Goal: Transaction & Acquisition: Purchase product/service

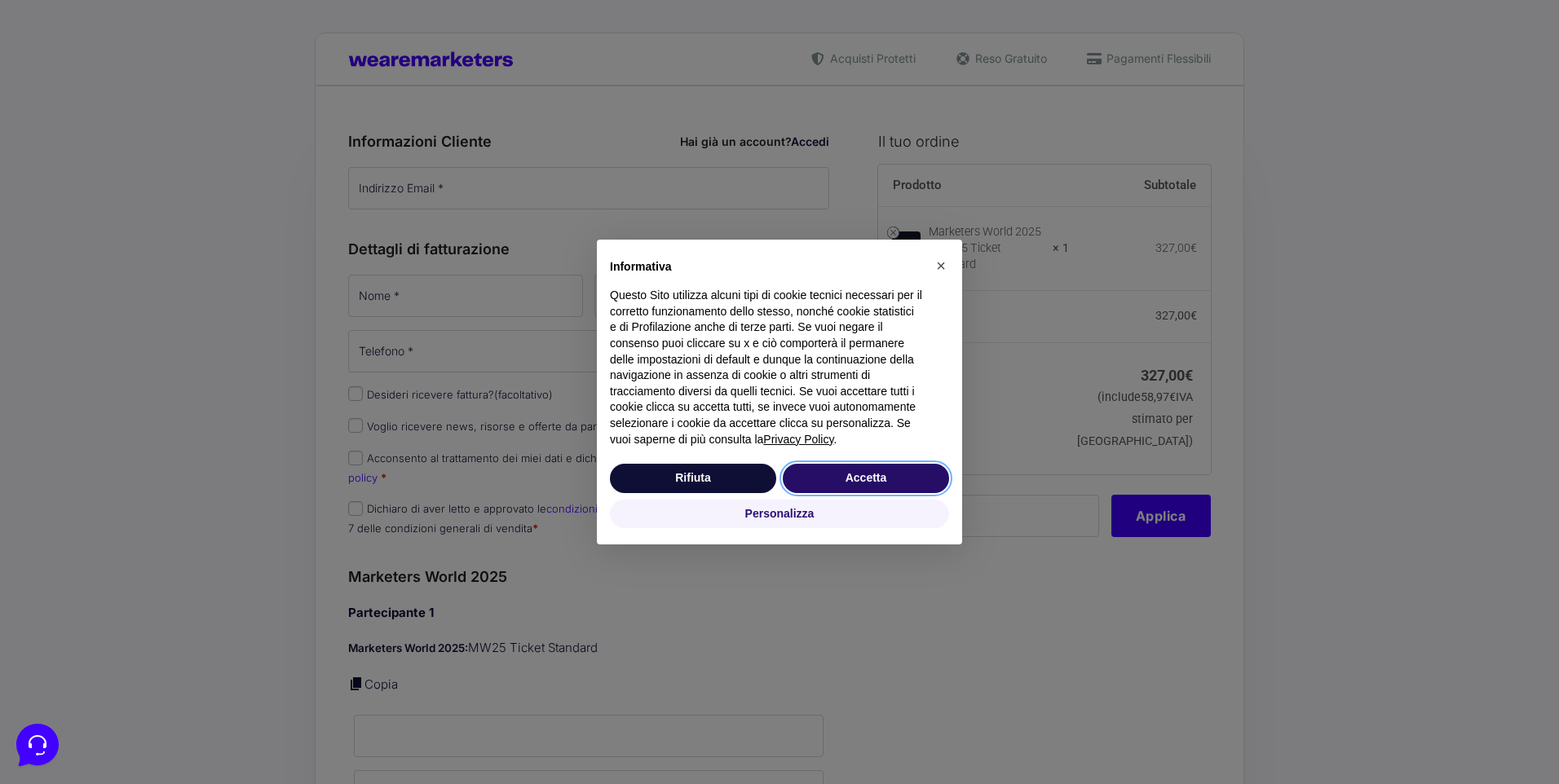
click at [858, 479] on button "Accetta" at bounding box center [865, 479] width 166 height 30
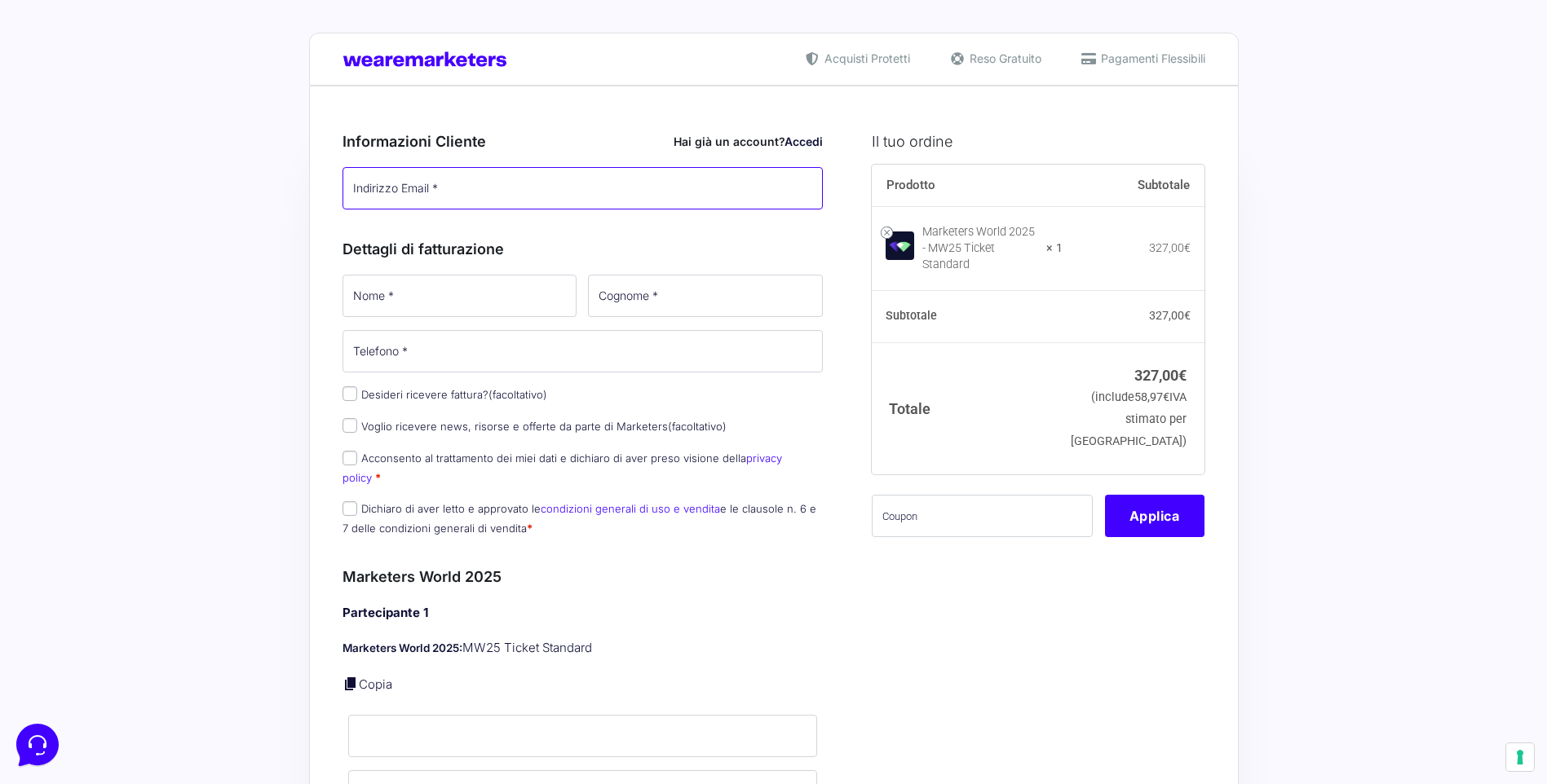
click at [480, 197] on input "Indirizzo Email *" at bounding box center [584, 188] width 481 height 42
type input "[EMAIL_ADDRESS][DOMAIN_NAME]"
type input "[PERSON_NAME]"
type input "Pilotto"
type input "[PHONE_NUMBER]"
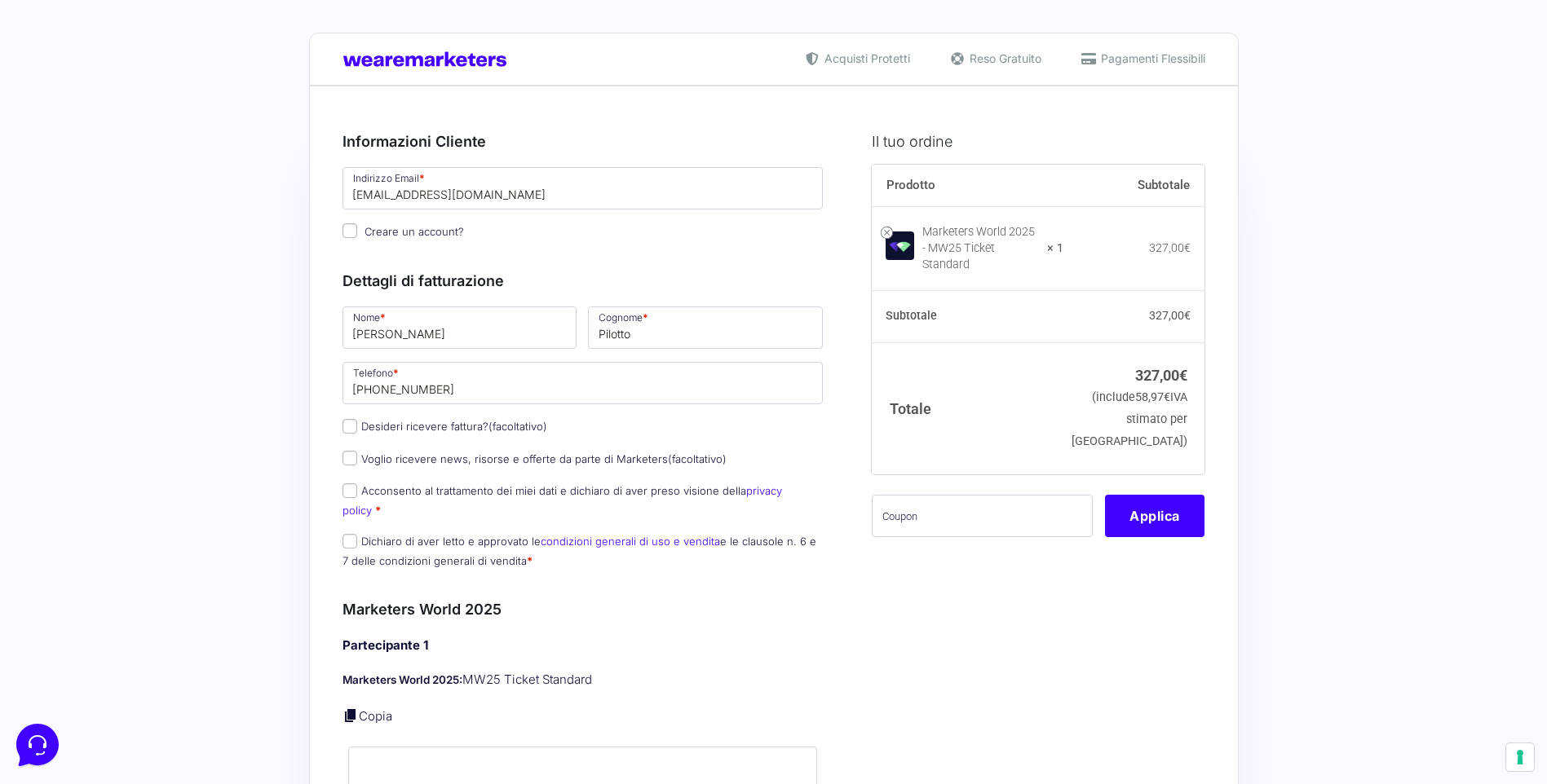
click at [398, 429] on label "Desideri ricevere fattura? (facoltativo)" at bounding box center [445, 425] width 204 height 13
click at [357, 429] on input "Desideri ricevere fattura? (facoltativo)" at bounding box center [350, 425] width 14 height 14
checkbox input "true"
select select "IT"
type input "0000000"
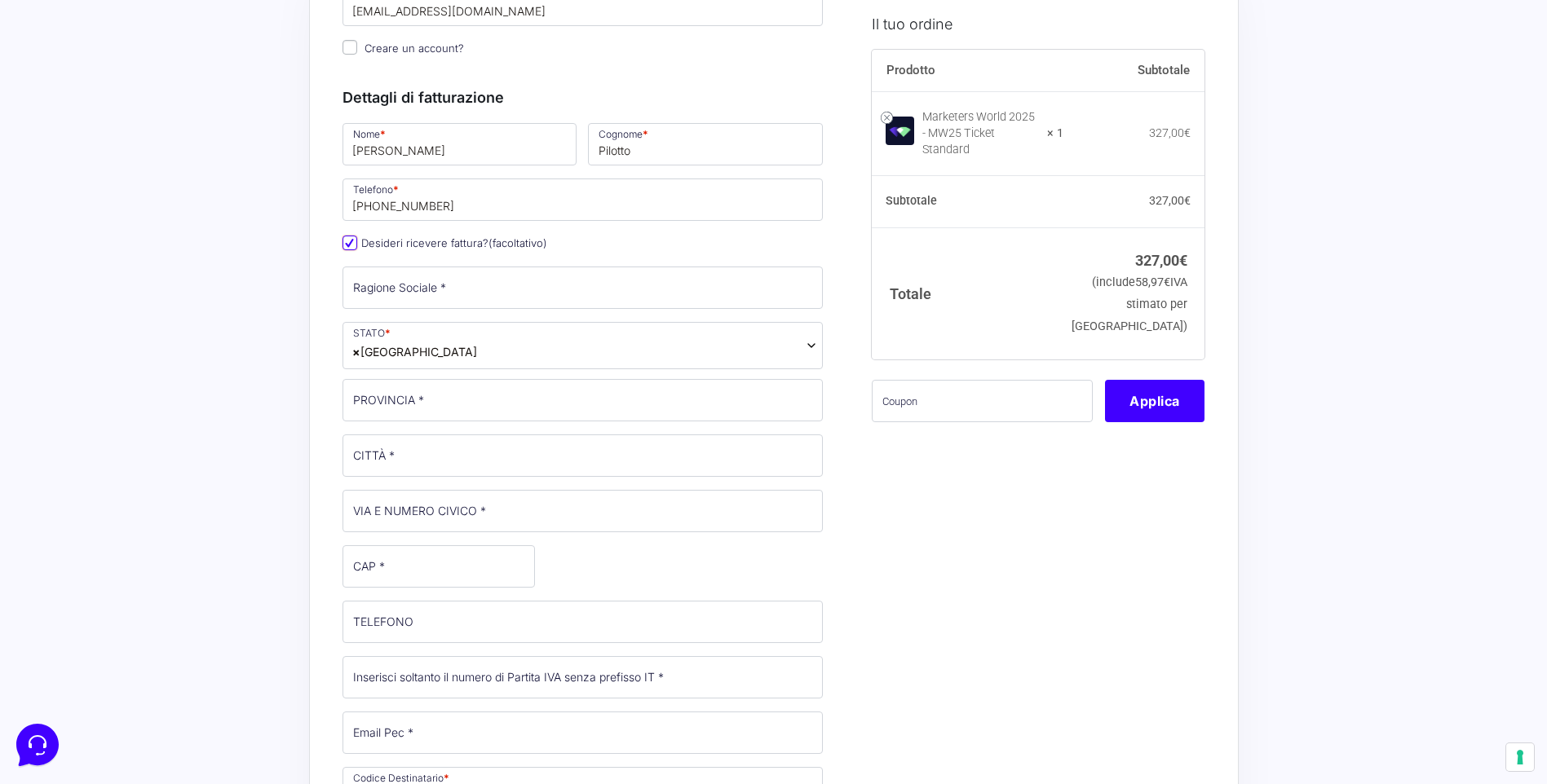
scroll to position [245, 0]
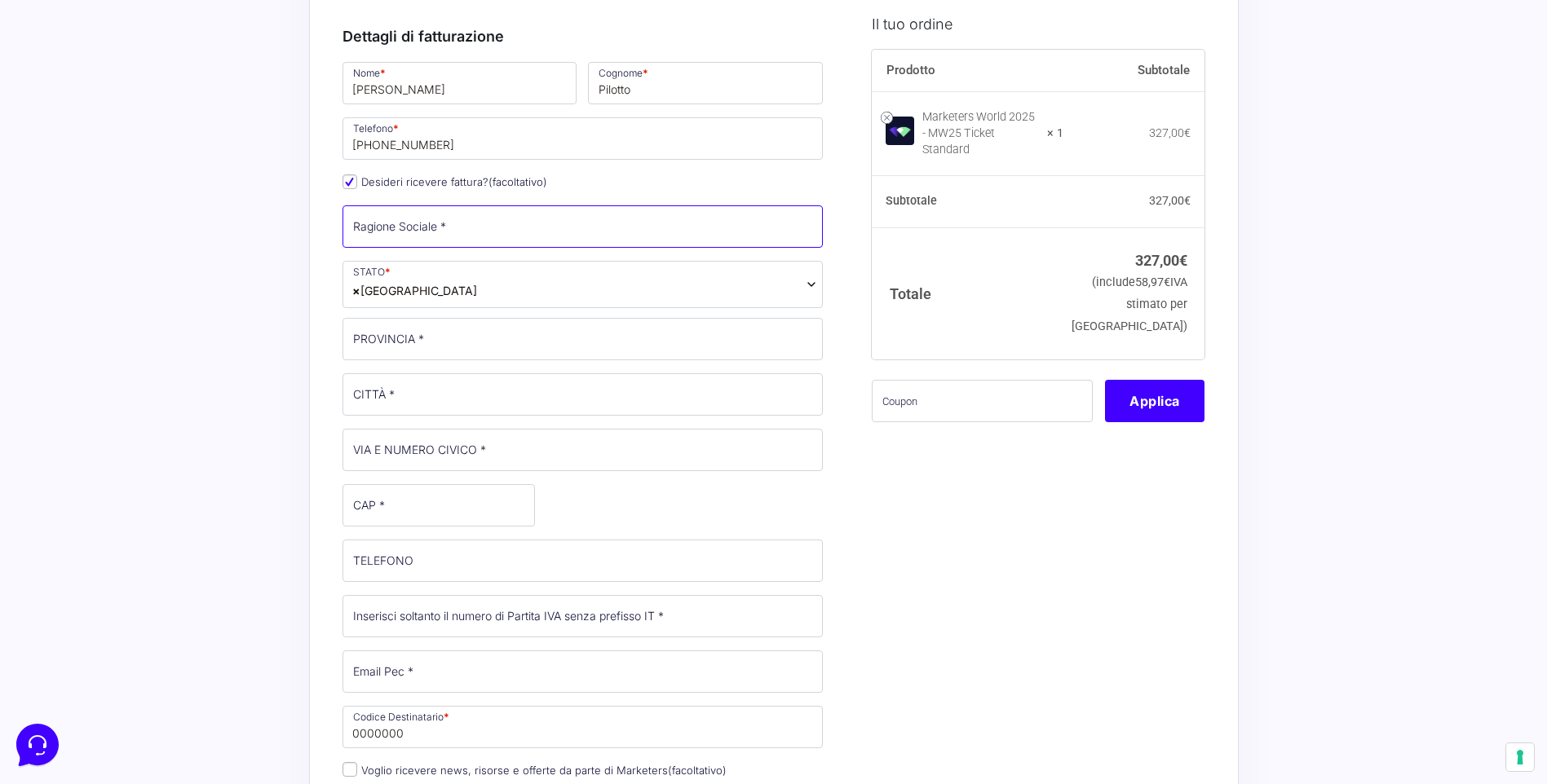
click at [410, 211] on input "Ragione Sociale *" at bounding box center [584, 226] width 481 height 42
type input "CENTRO CARNI COMPANY SPA"
type input "[GEOGRAPHIC_DATA]"
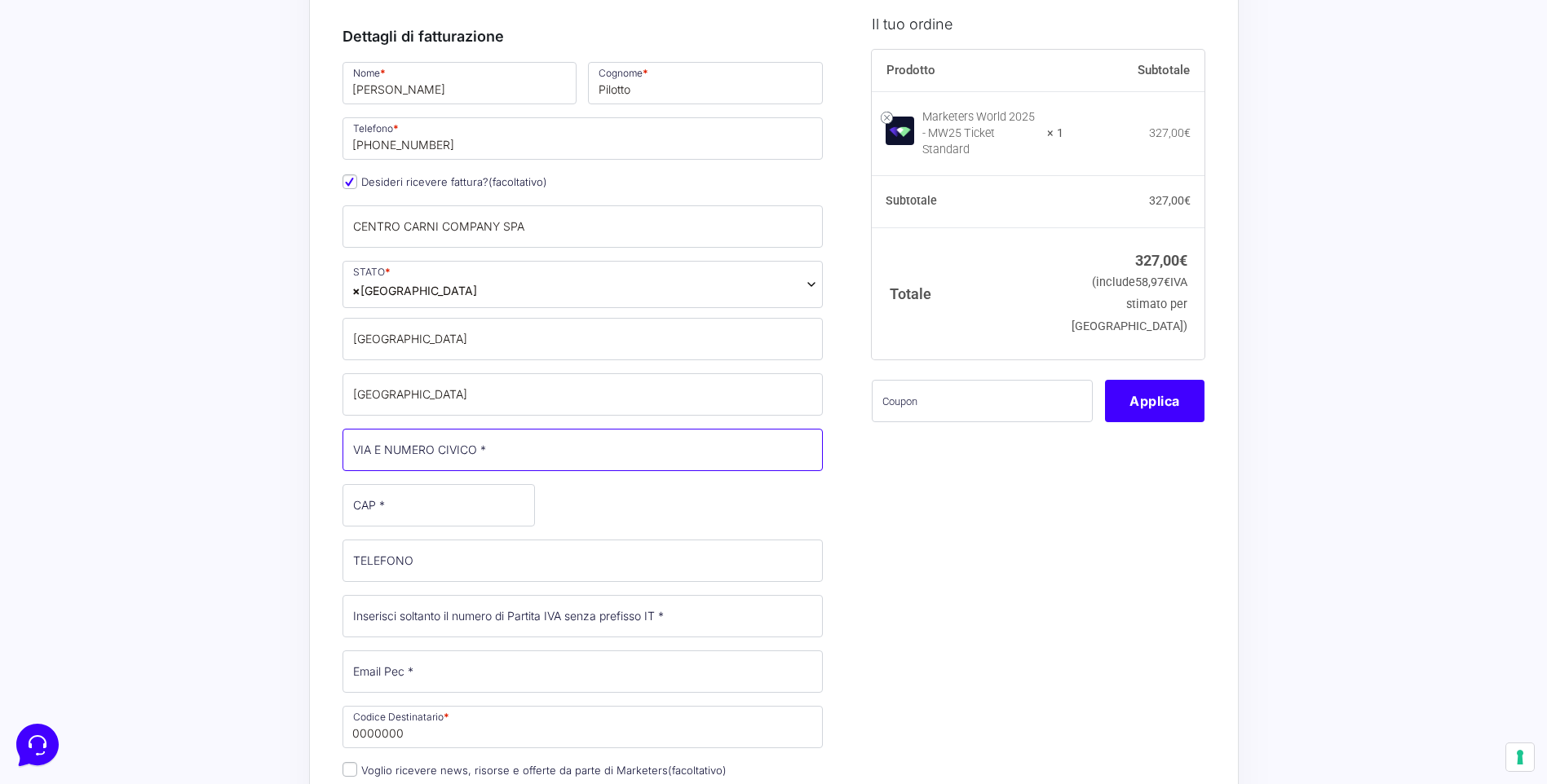
type input "via s. [PERSON_NAME], 80"
type input "35019"
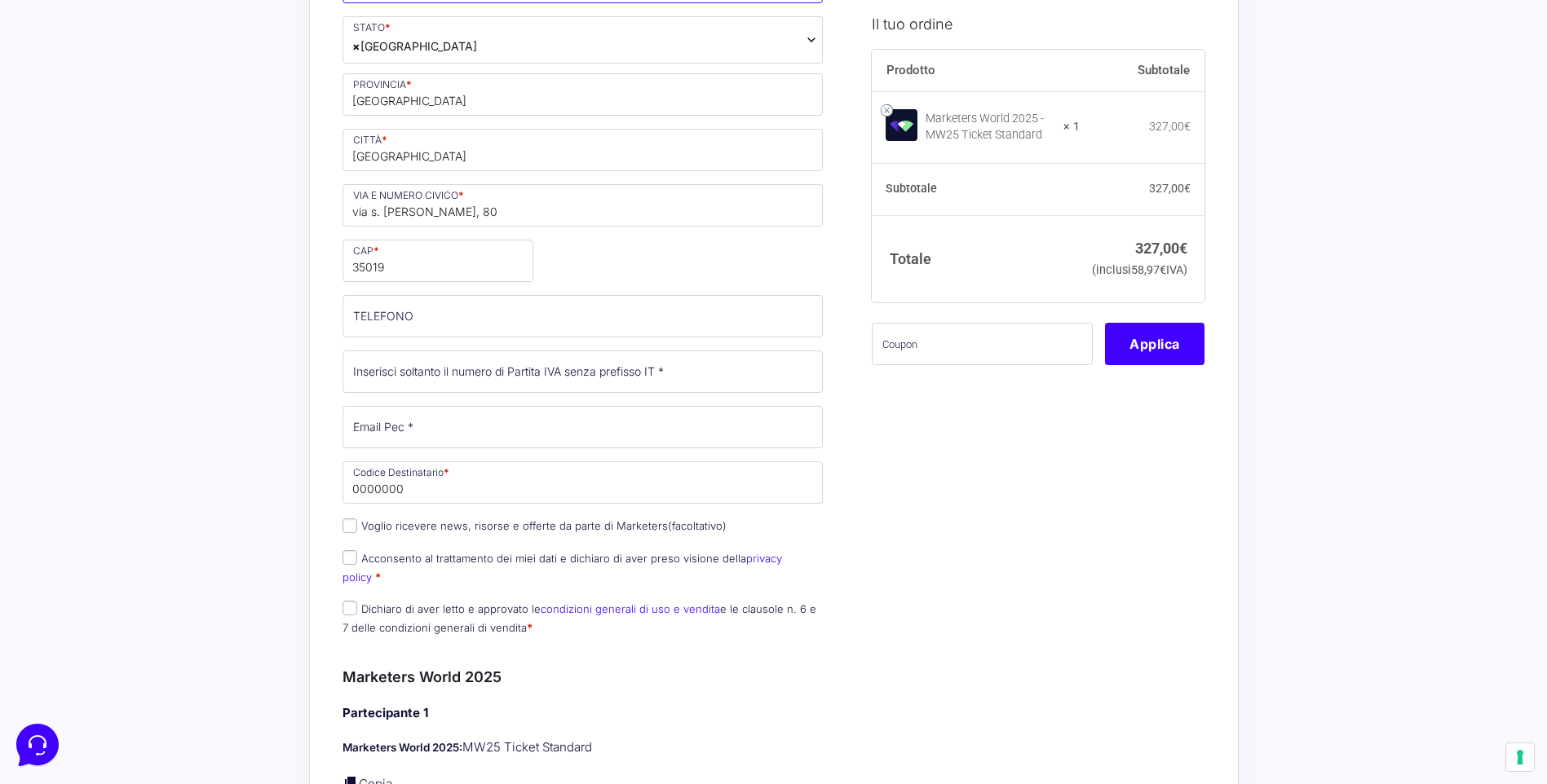
scroll to position [570, 0]
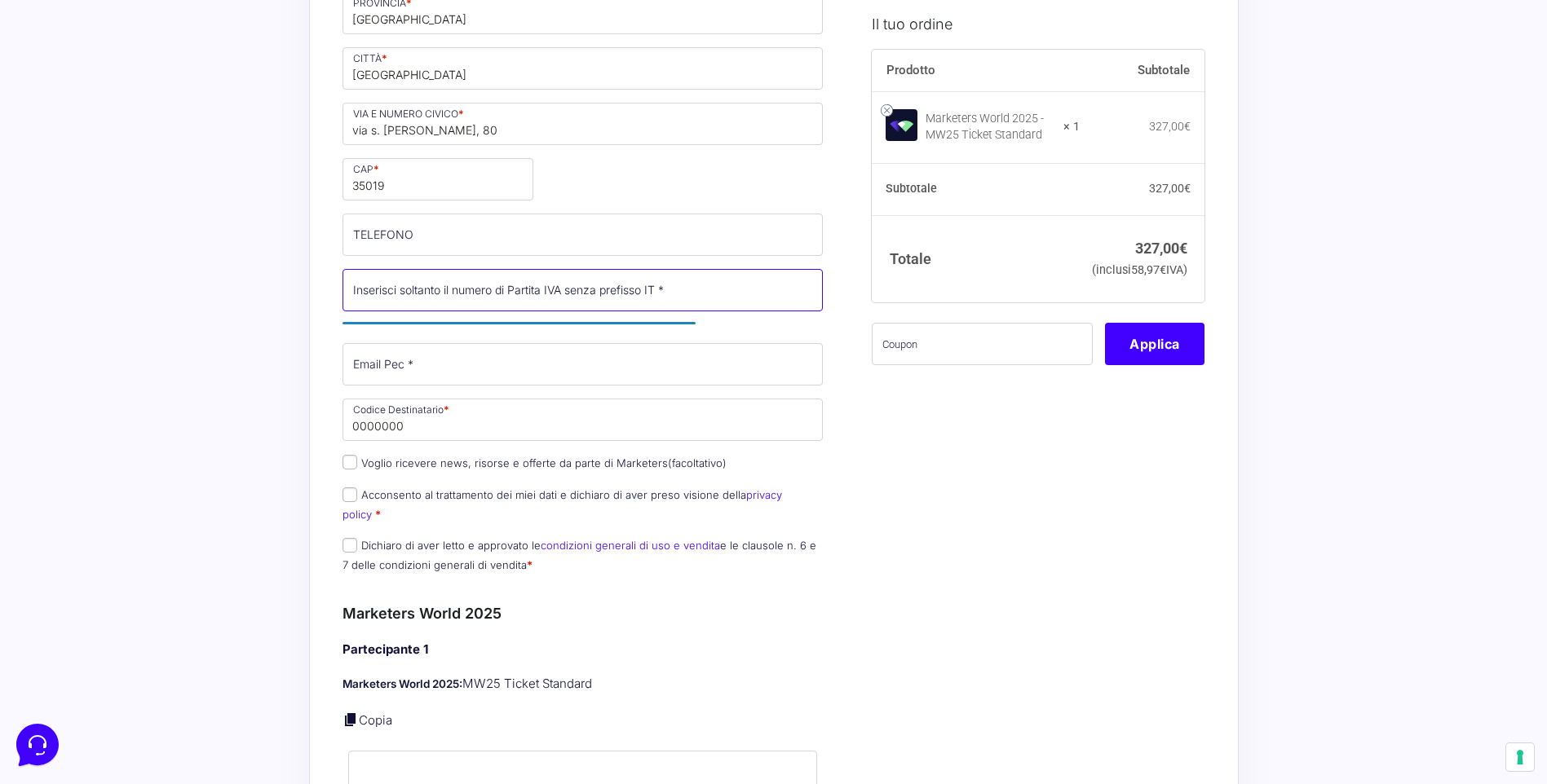
click at [442, 300] on input "Partita Iva *" at bounding box center [584, 290] width 481 height 42
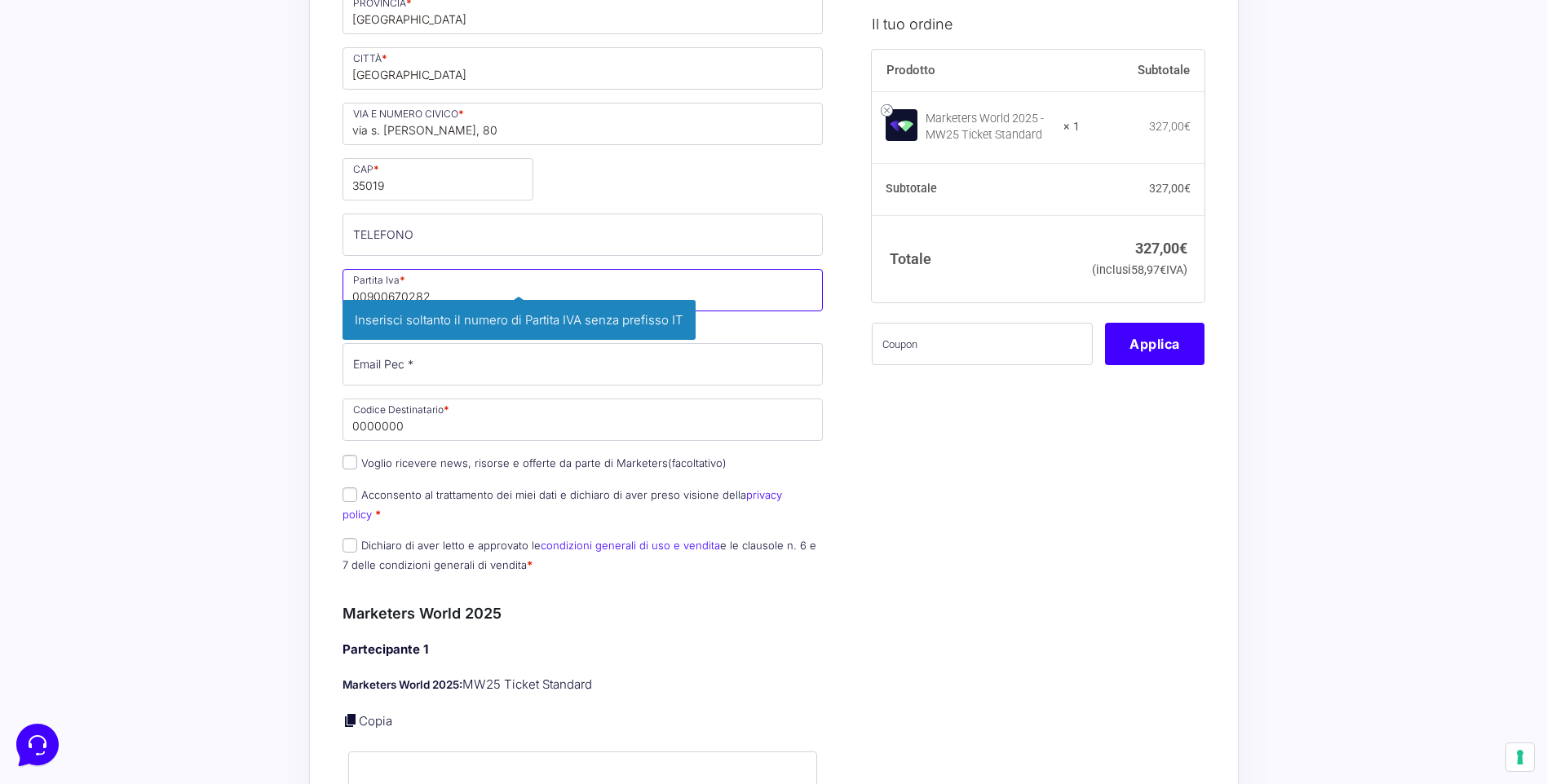
type input "00900670282"
click at [298, 338] on div "Acquisti Protetti Reso Gratuito Pagamenti Flessibili Riepilogo Ordine 327,00 € …" at bounding box center [774, 768] width 1547 height 2677
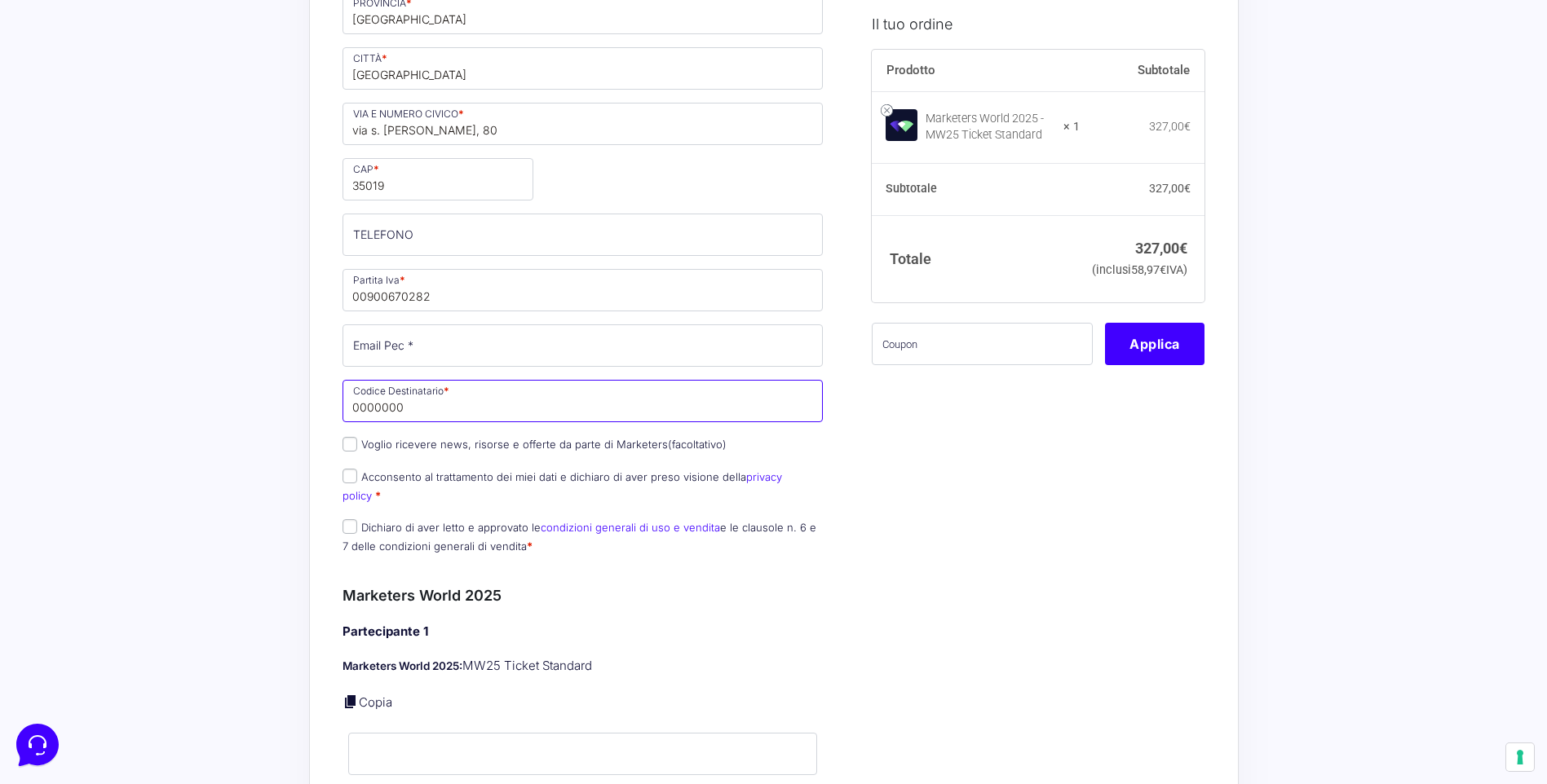
click at [378, 414] on input "0000000" at bounding box center [584, 401] width 481 height 42
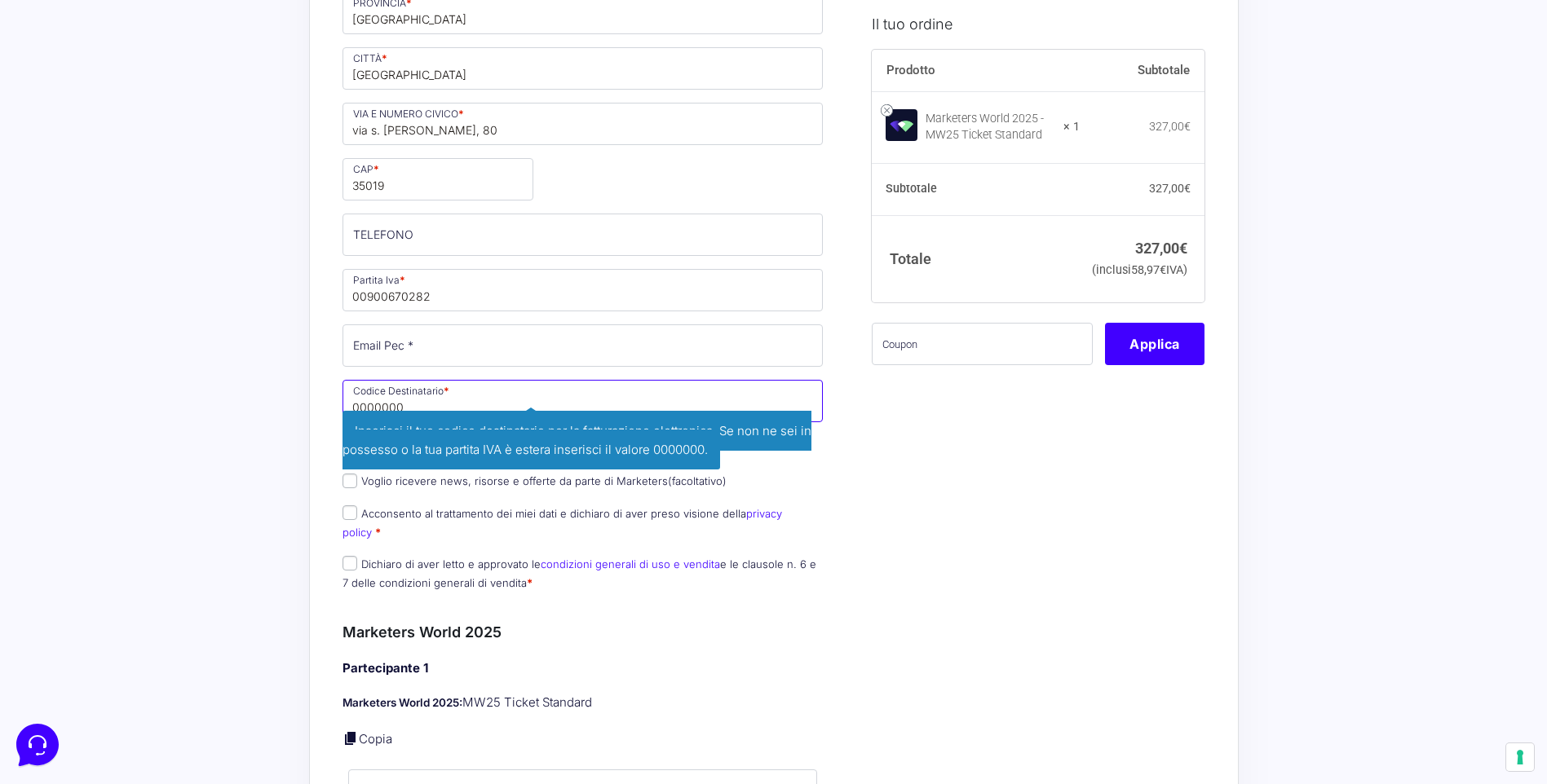
click at [452, 402] on input "0000000" at bounding box center [584, 401] width 481 height 42
drag, startPoint x: 449, startPoint y: 403, endPoint x: 318, endPoint y: 403, distance: 131.0
click at [318, 403] on div "Riepilogo Ordine 327,00 € Prodotto Subtotale Marketers World 2025 - MW25 Ticket…" at bounding box center [774, 777] width 930 height 2525
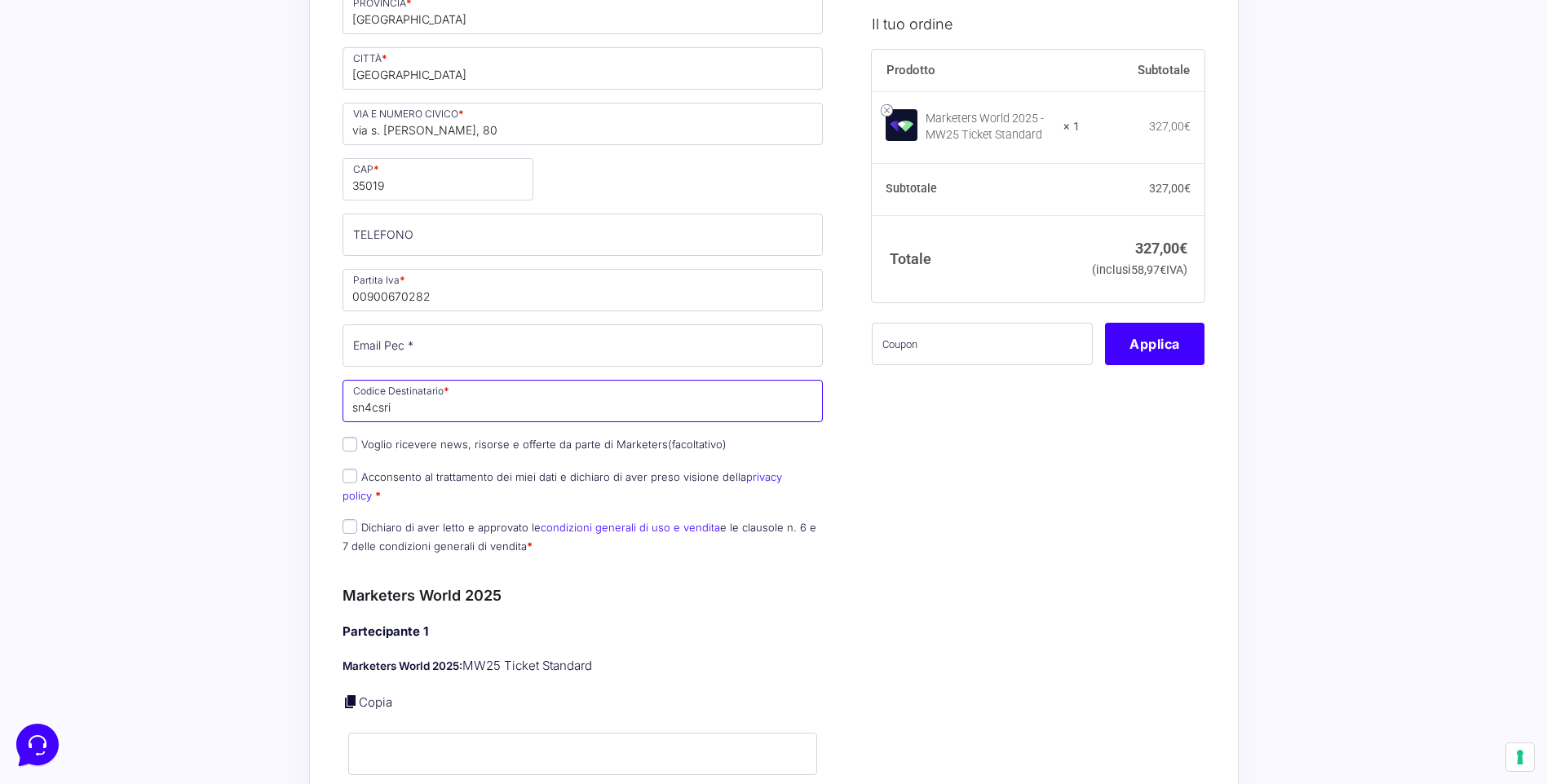
type input "sn4csri"
click at [349, 474] on input "Acconsento al trattamento dei miei dati e dichiaro di aver preso visione della …" at bounding box center [350, 475] width 14 height 14
checkbox input "true"
click at [355, 519] on input "Dichiaro di aver letto e approvato le condizioni generali di uso e vendita e le…" at bounding box center [350, 526] width 14 height 14
checkbox input "true"
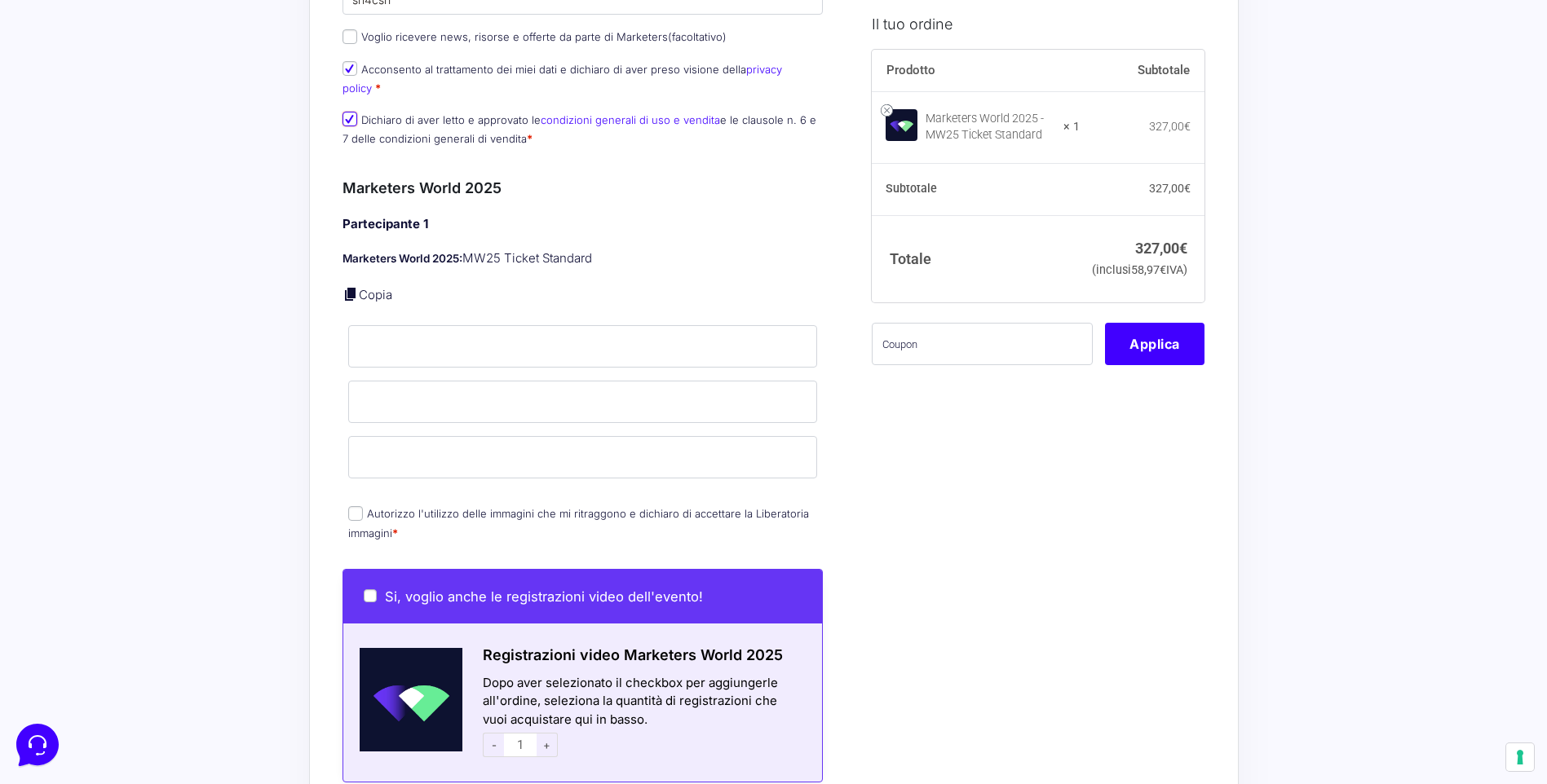
scroll to position [1060, 0]
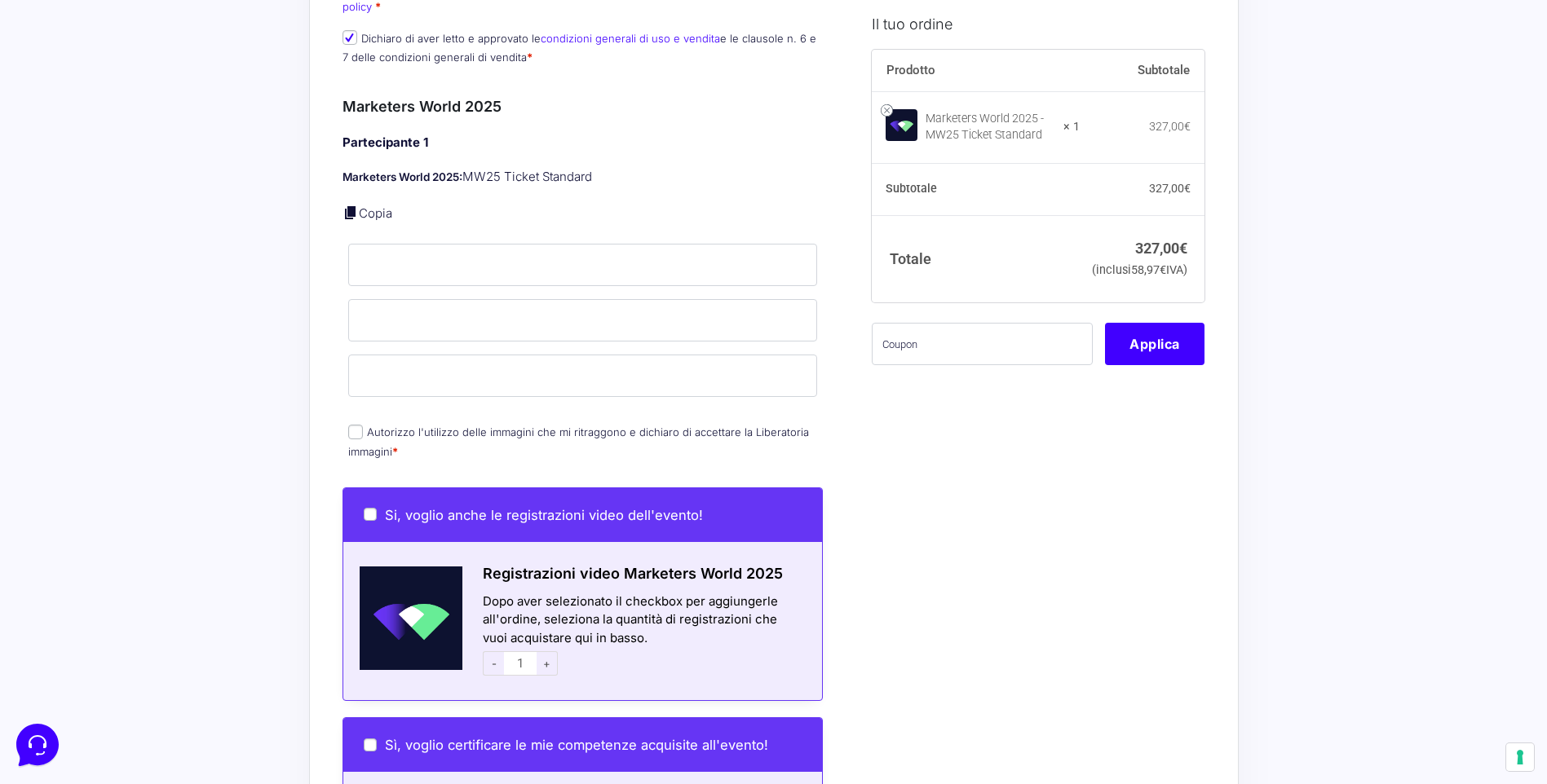
click at [357, 424] on input "Autorizzo l'utilizzo delle immagini che mi ritraggono e dichiaro di accettare l…" at bounding box center [355, 431] width 14 height 14
checkbox input "true"
click at [366, 508] on input "Si, voglio anche le registrazioni video dell'evento!" at bounding box center [370, 514] width 13 height 13
checkbox input "true"
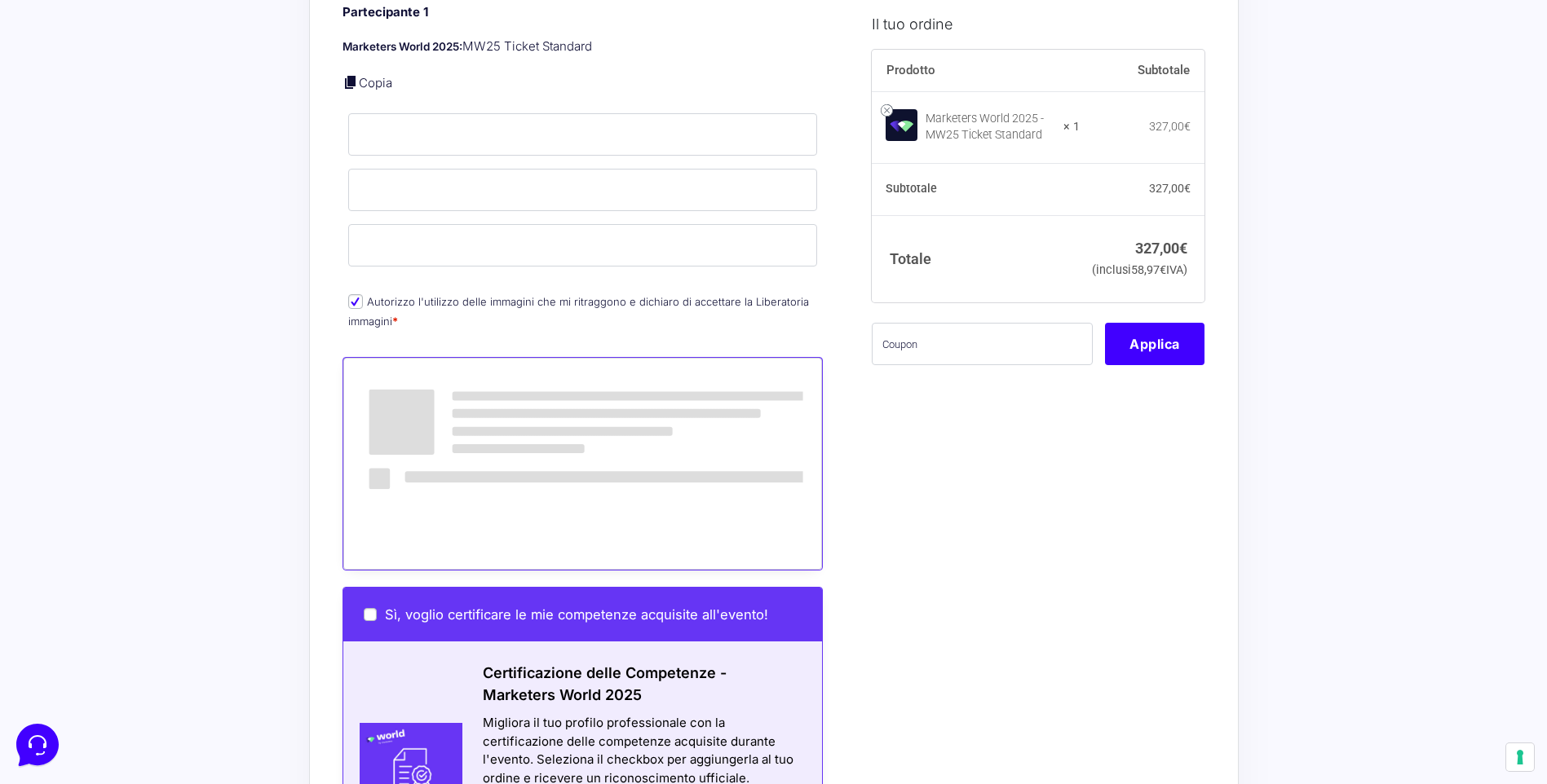
scroll to position [1305, 0]
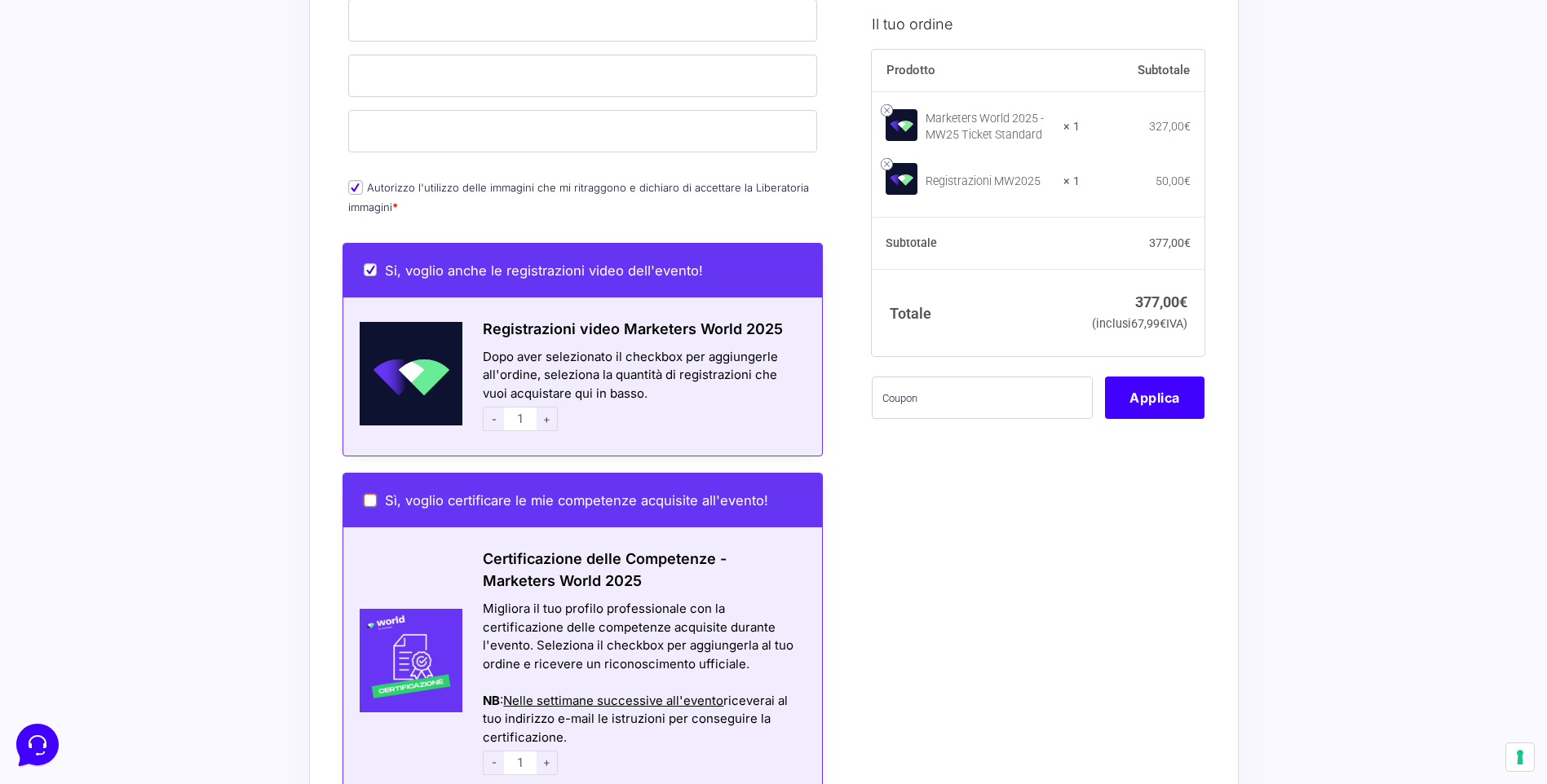
click at [372, 494] on input "Sì, voglio certificare le mie competenze acquisite all'evento!" at bounding box center [370, 500] width 13 height 13
checkbox input "true"
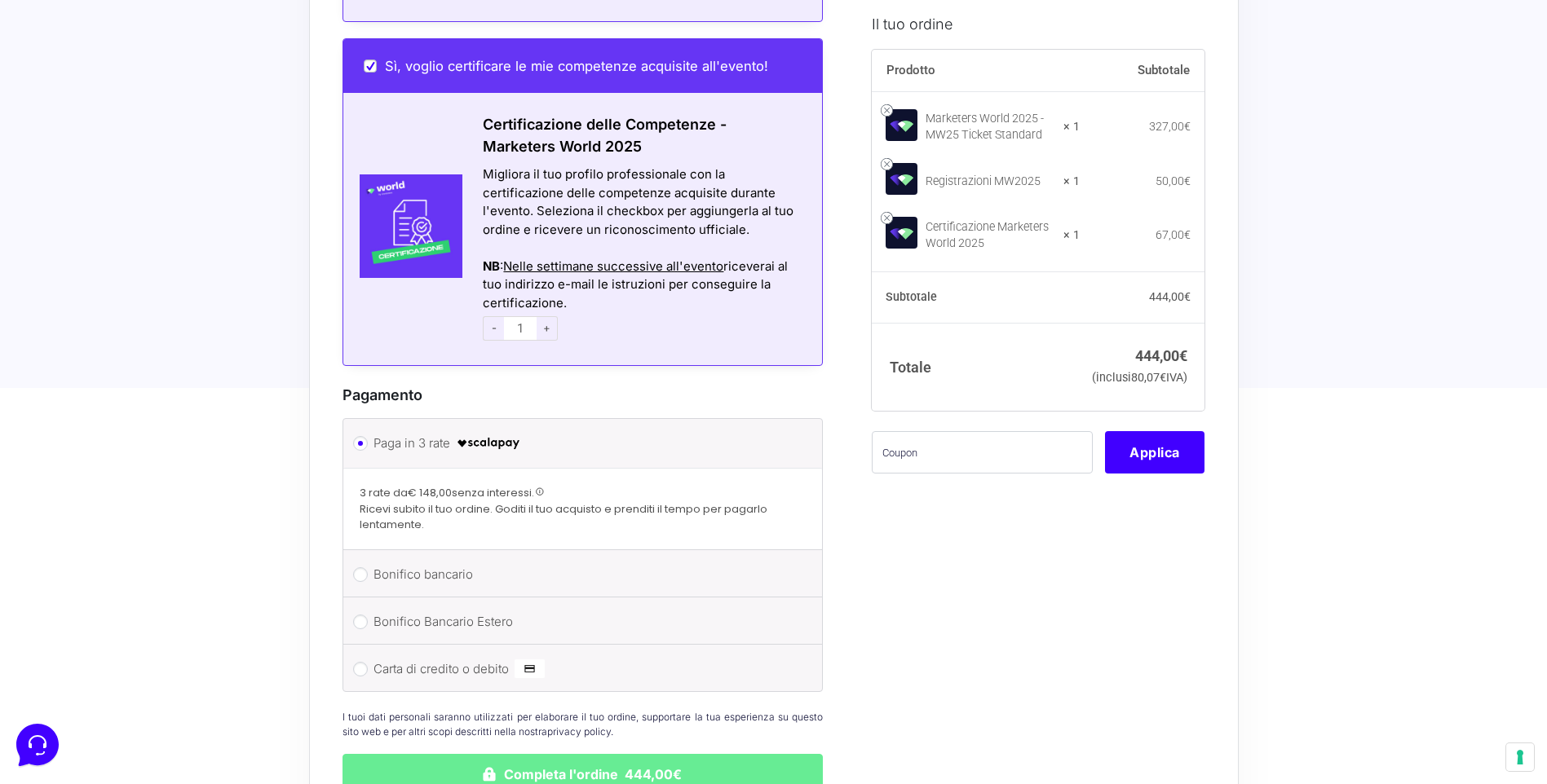
scroll to position [1793, 0]
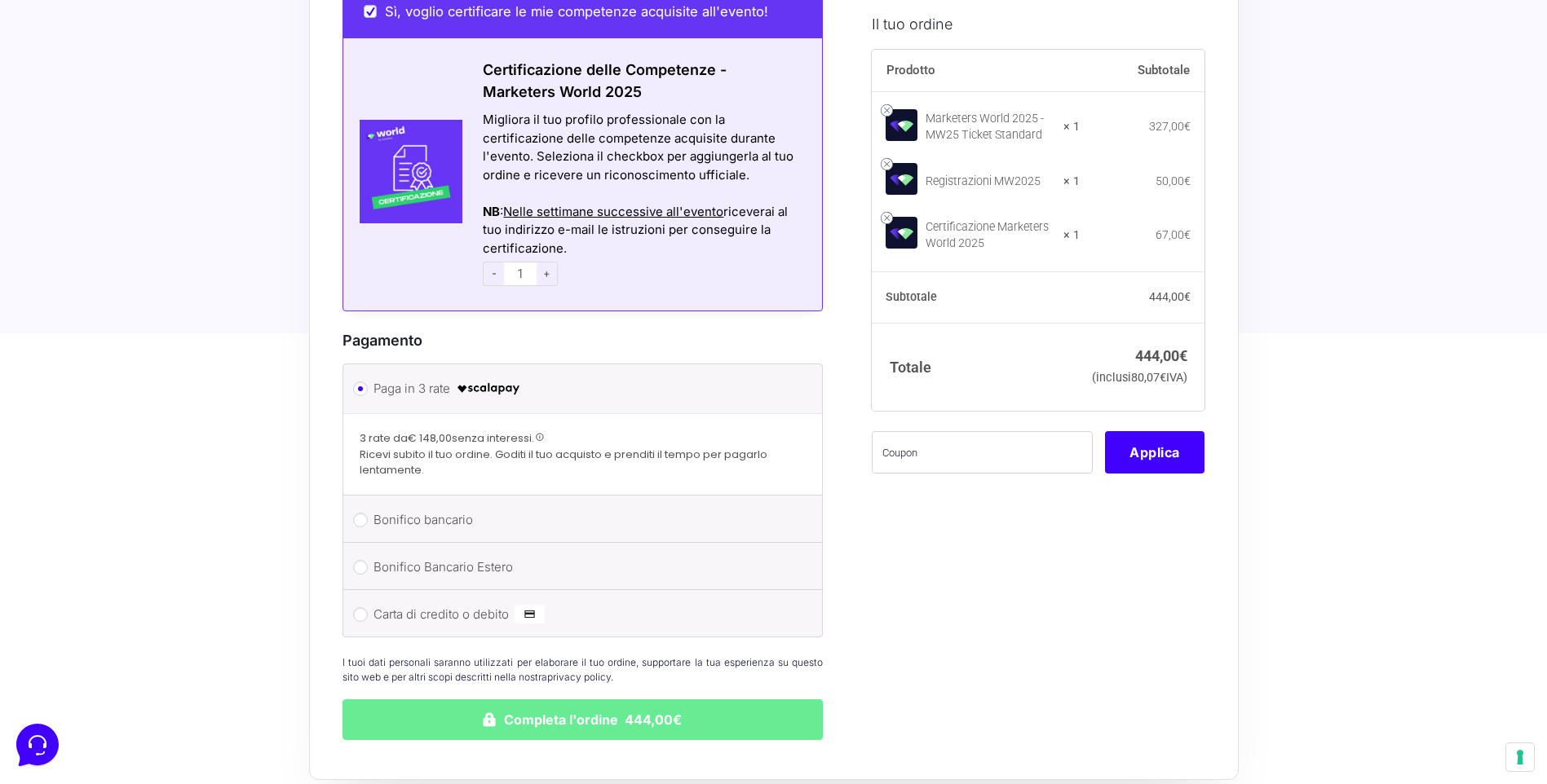
click at [388, 508] on label "Bonifico bancario" at bounding box center [580, 520] width 414 height 24
click at [368, 513] on input "Bonifico bancario" at bounding box center [360, 520] width 14 height 14
radio input "true"
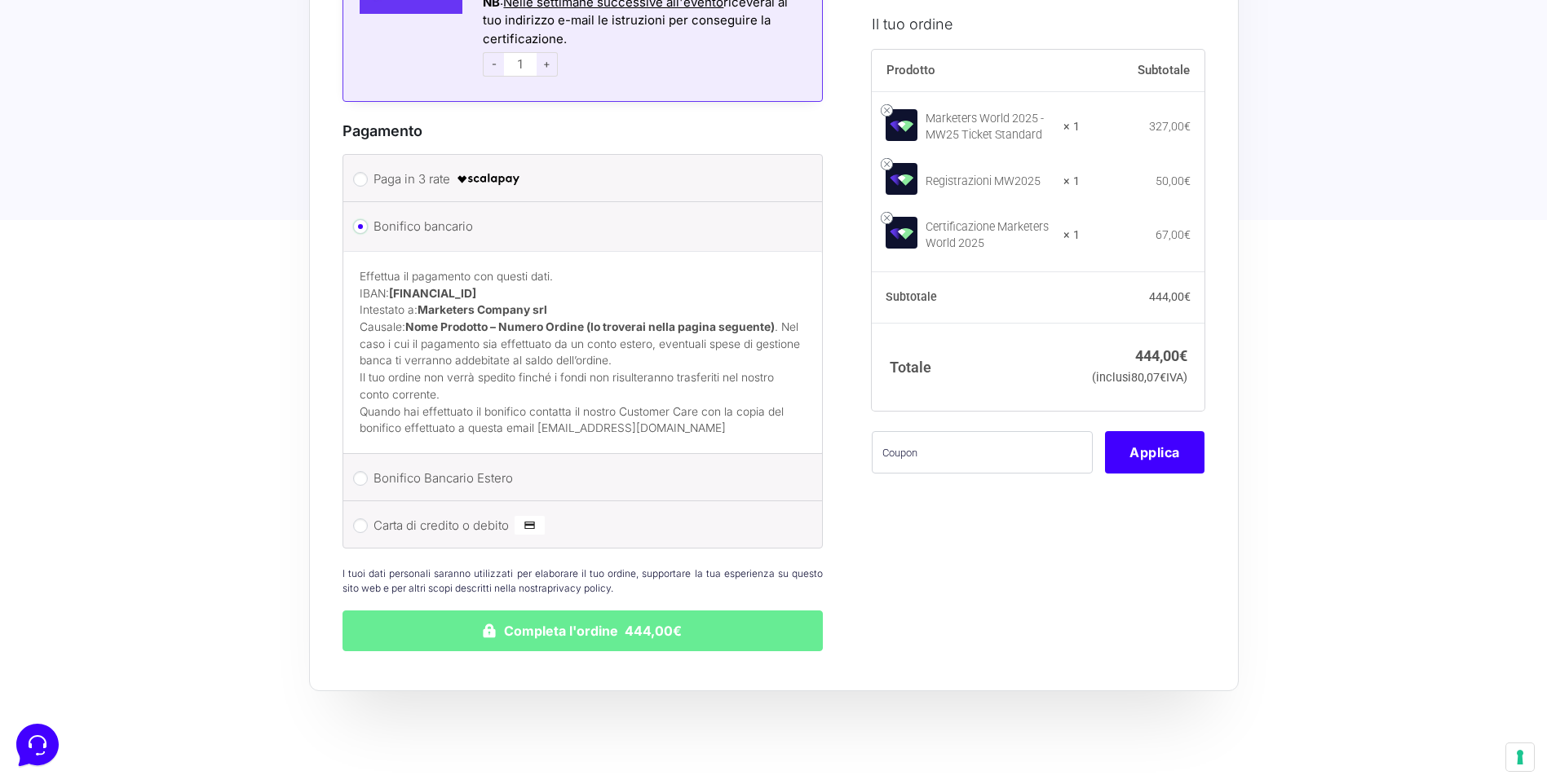
scroll to position [2038, 0]
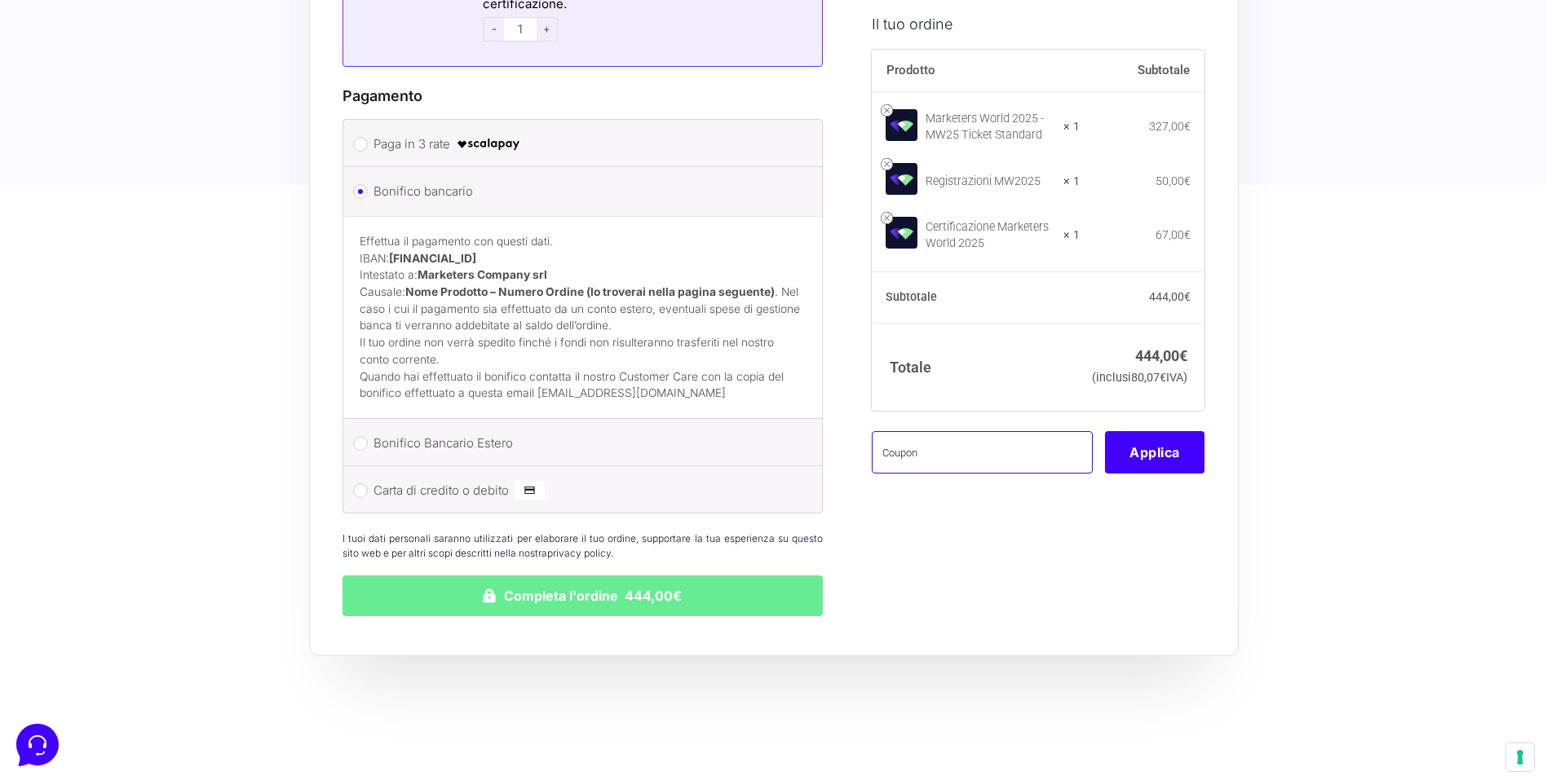
click at [906, 473] on input "text" at bounding box center [983, 451] width 221 height 42
paste input "mw25f"
click at [887, 473] on input "mw25f" at bounding box center [983, 451] width 221 height 42
type input "mw25f"
click at [1159, 473] on button "Applica" at bounding box center [1155, 451] width 100 height 42
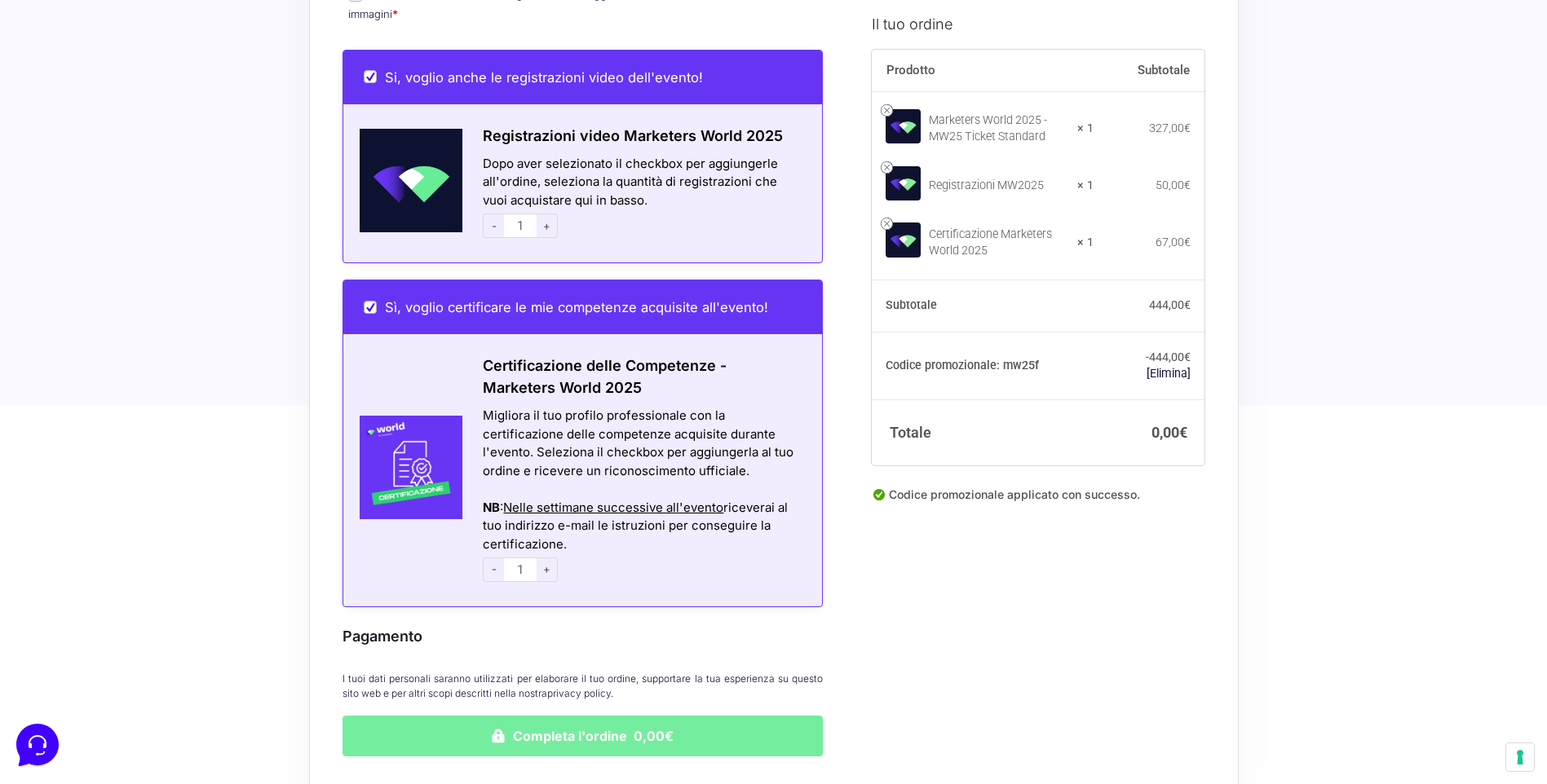
scroll to position [1630, 0]
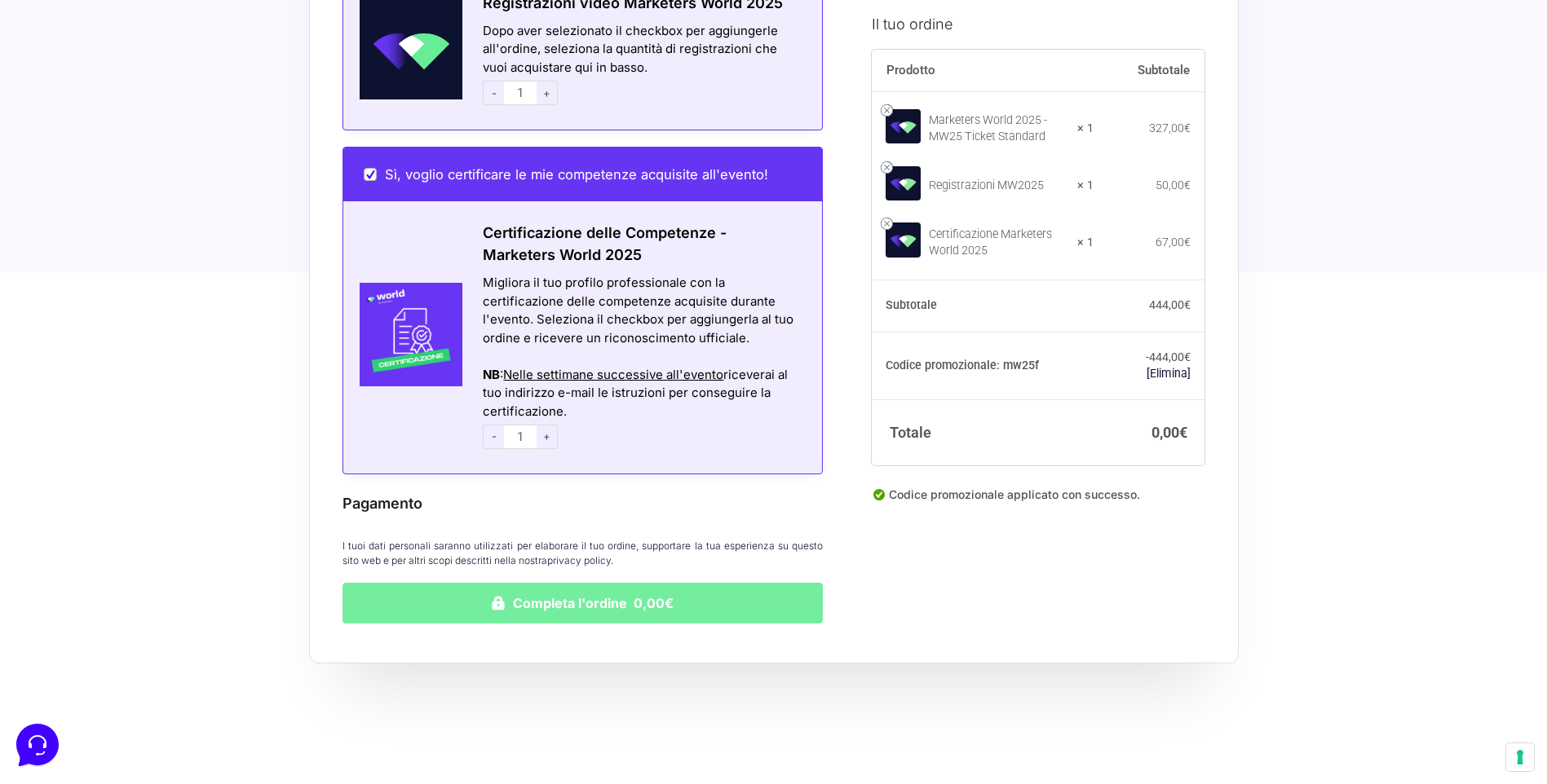
click at [616, 587] on button "Completa l'ordine 0,00€" at bounding box center [584, 603] width 481 height 41
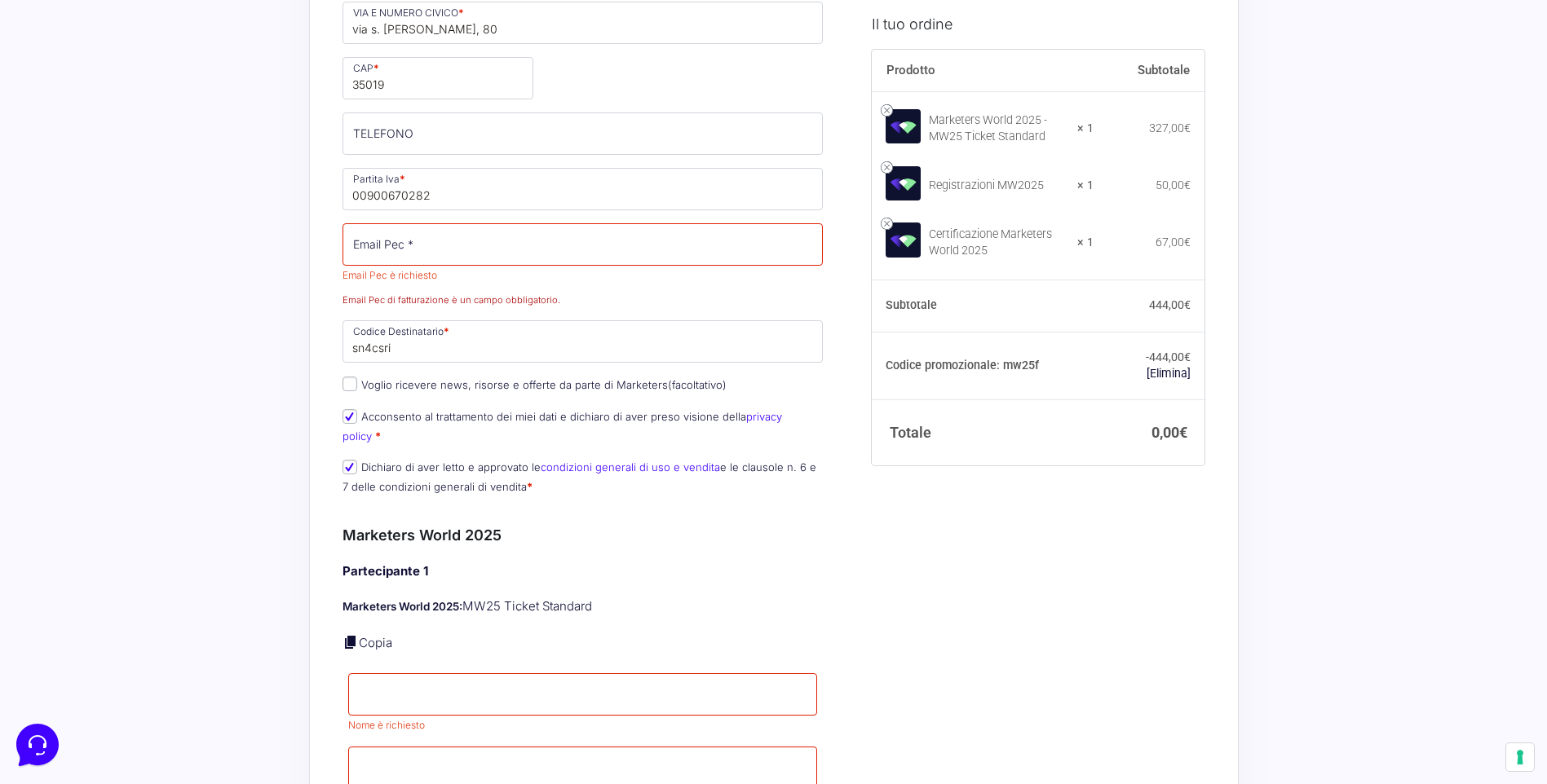
scroll to position [846, 0]
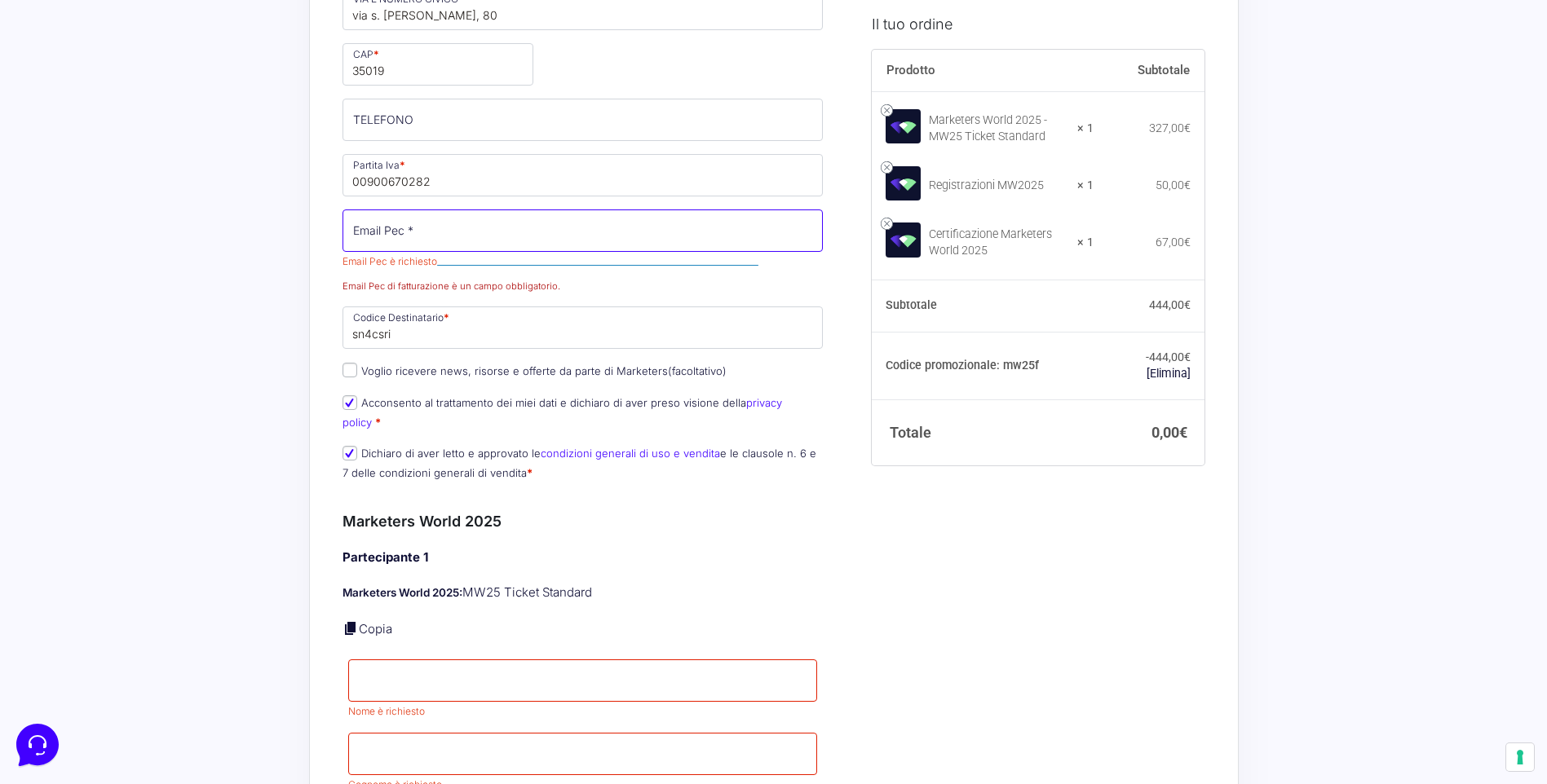
click at [447, 237] on input "Email Pec *" at bounding box center [584, 230] width 481 height 42
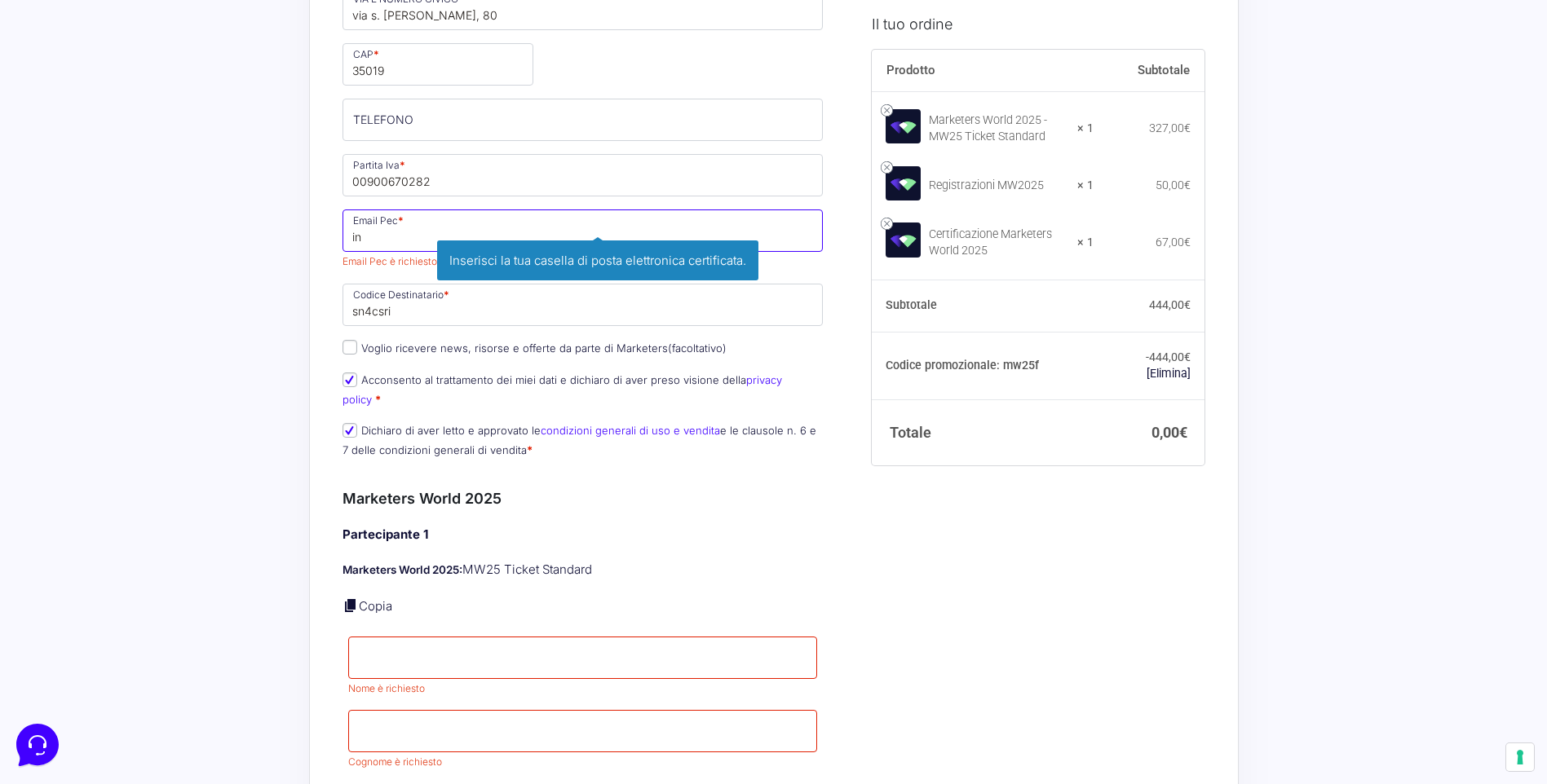
type input "i"
type input "[EMAIL_ADDRESS][DOMAIN_NAME]"
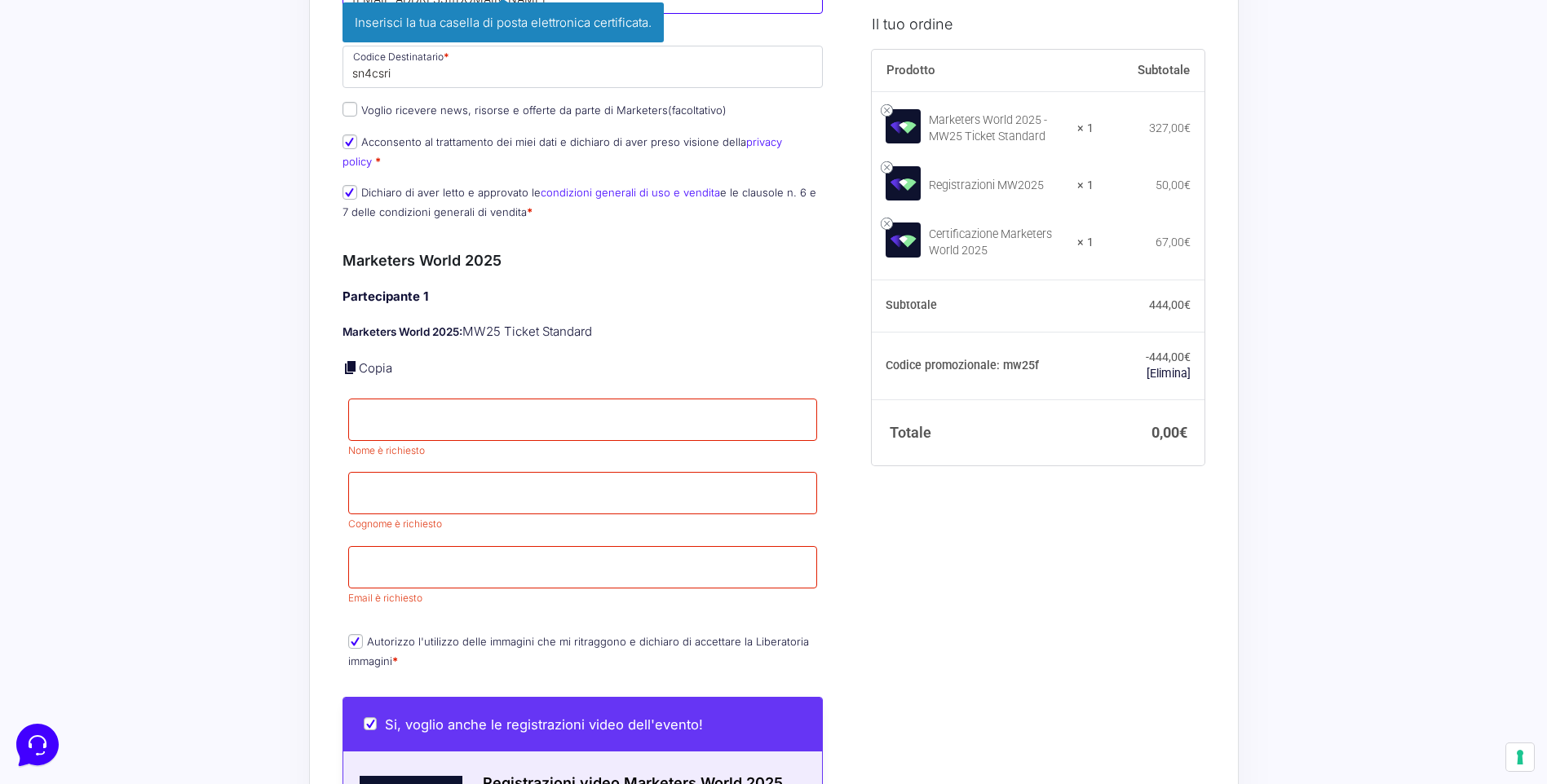
scroll to position [1090, 0]
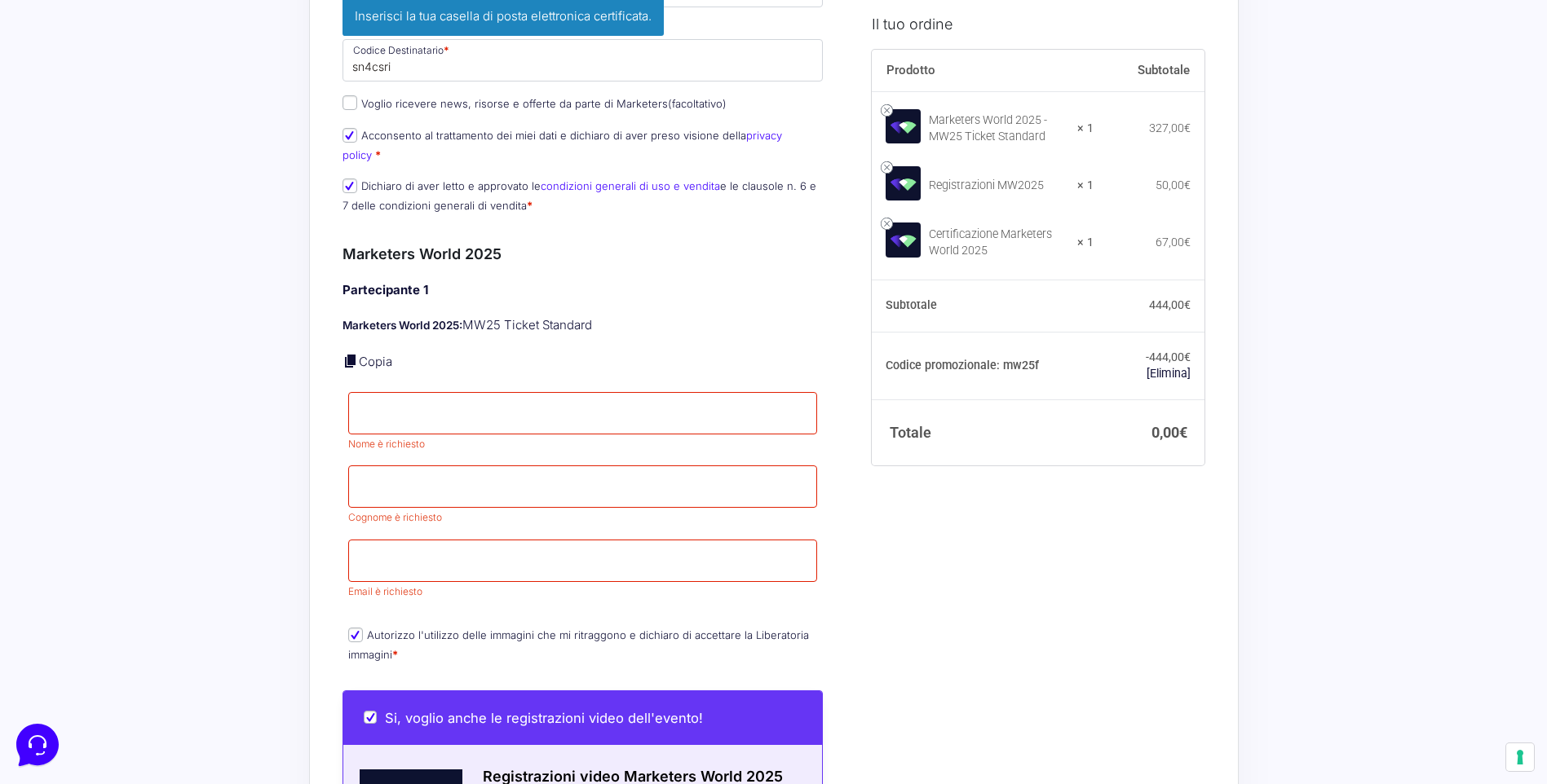
click at [359, 354] on link "Copia" at bounding box center [376, 361] width 34 height 15
type input "[PERSON_NAME]"
type input "Pilotto"
type input "[EMAIL_ADDRESS][DOMAIN_NAME]"
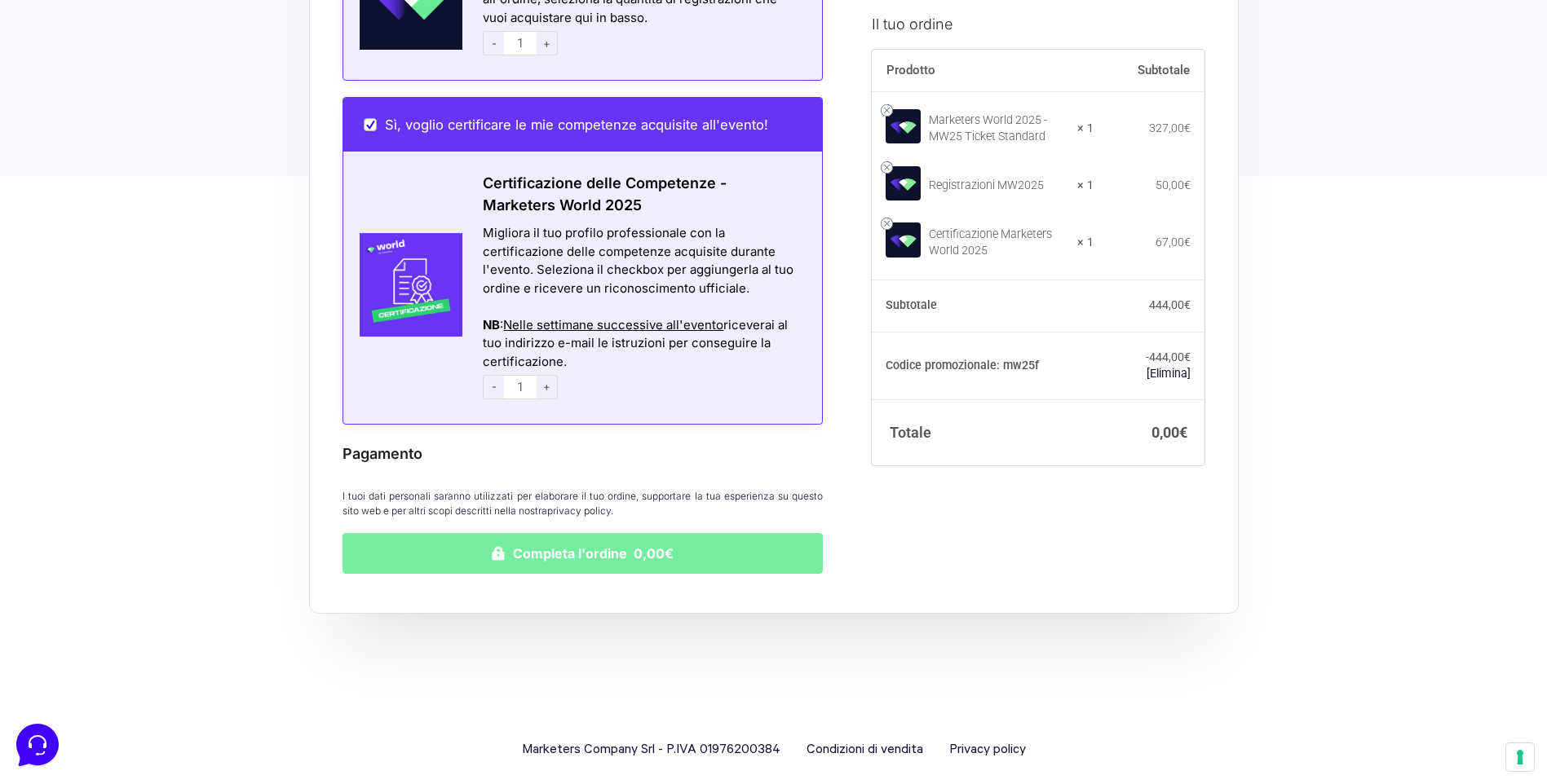
click at [617, 533] on button "Completa l'ordine 0,00€" at bounding box center [584, 554] width 481 height 41
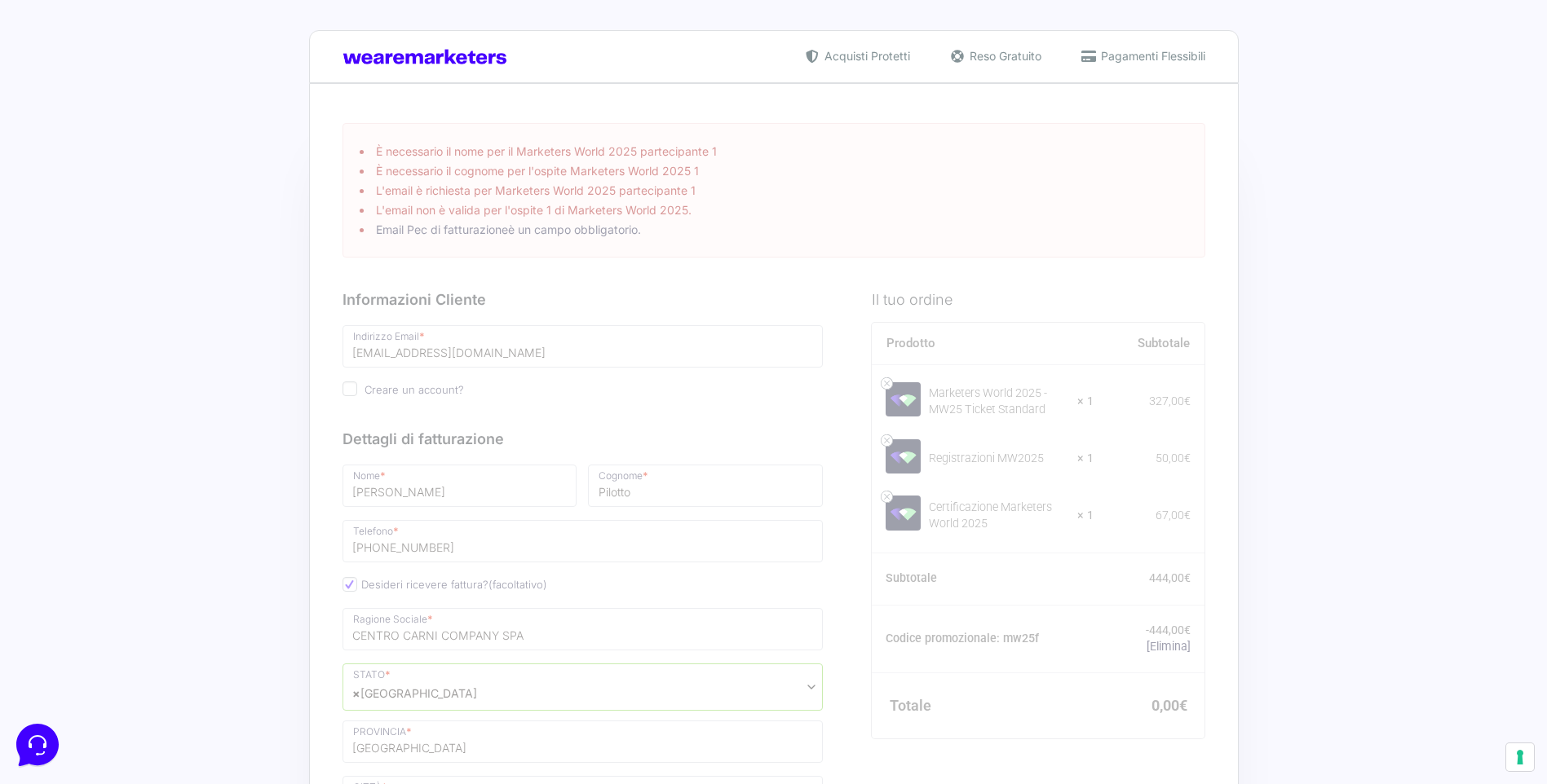
scroll to position [0, 0]
